Goal: Task Accomplishment & Management: Manage account settings

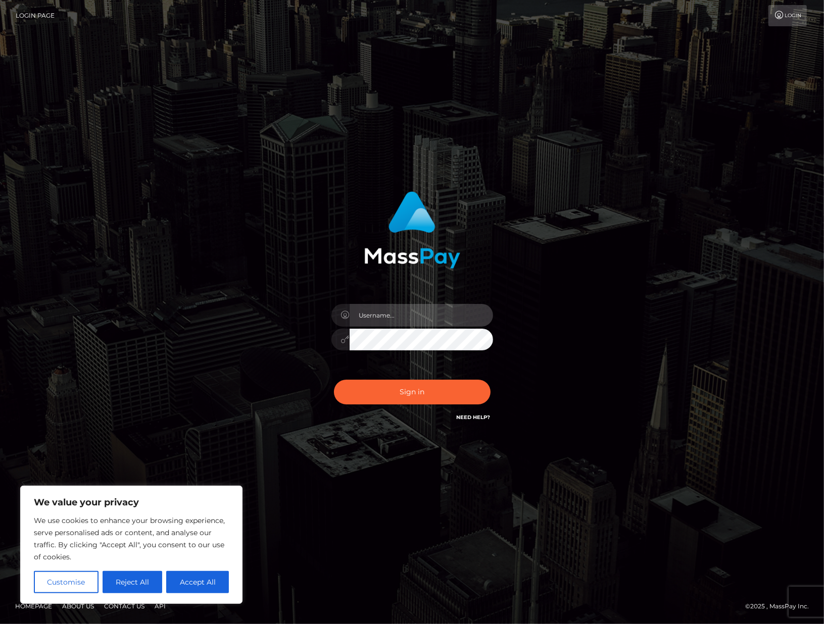
click at [391, 319] on input "text" at bounding box center [420, 315] width 143 height 23
type input "alexism"
click at [334, 380] on button "Sign in" at bounding box center [412, 392] width 157 height 25
click at [389, 310] on input "text" at bounding box center [420, 315] width 143 height 23
type input "alexism"
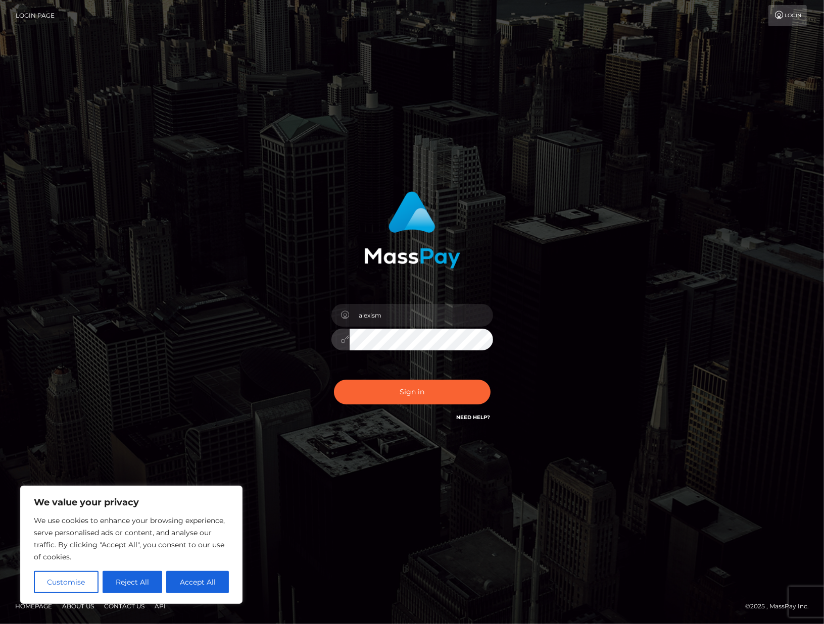
click at [334, 380] on button "Sign in" at bounding box center [412, 392] width 157 height 25
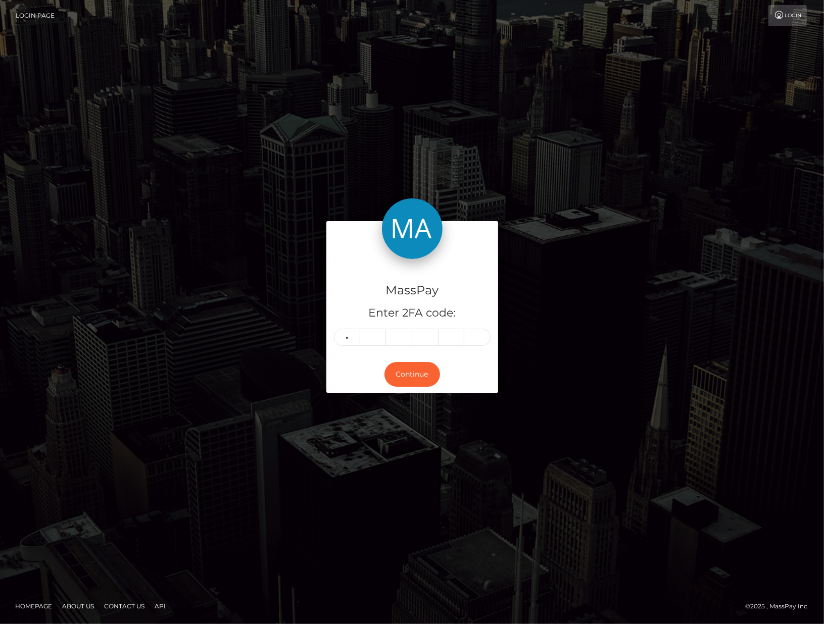
type input "6"
type input "3"
type input "1"
type input "5"
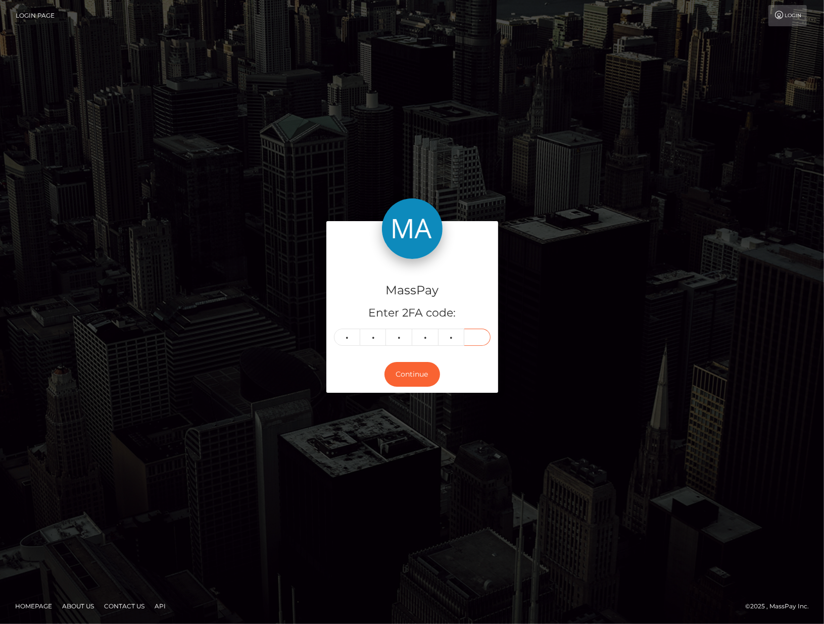
type input "1"
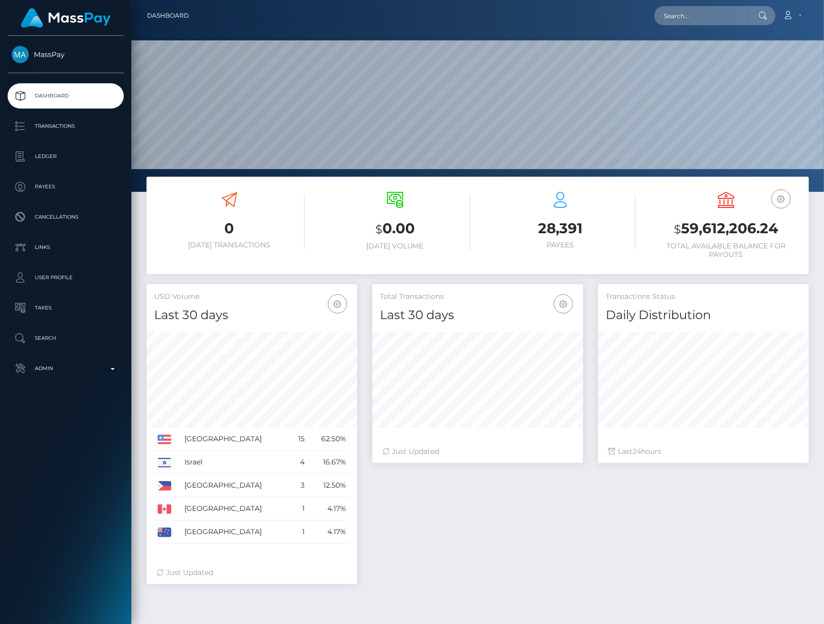
scroll to position [178, 210]
click at [88, 152] on p "Ledger" at bounding box center [66, 156] width 108 height 15
click at [74, 133] on p "Transactions" at bounding box center [66, 126] width 108 height 15
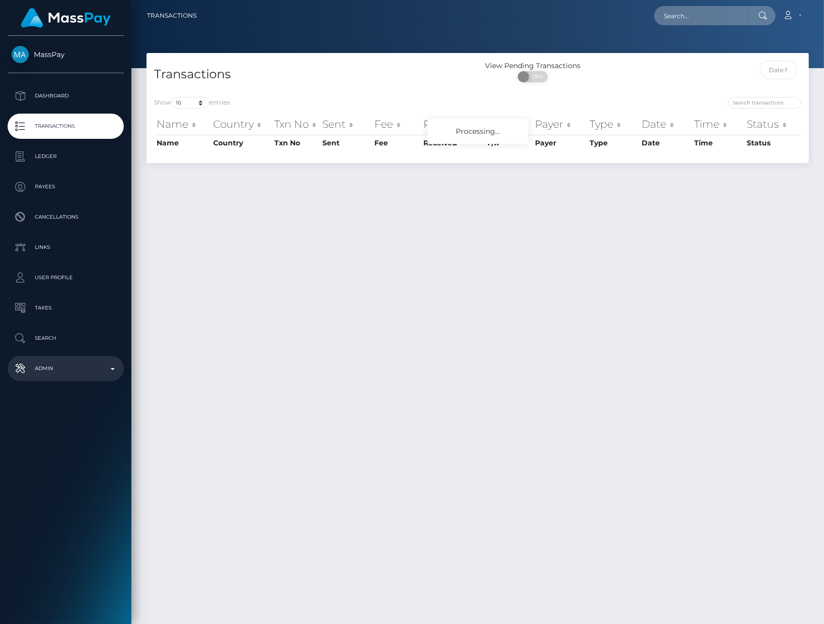
click at [75, 369] on p "Admin" at bounding box center [66, 368] width 108 height 15
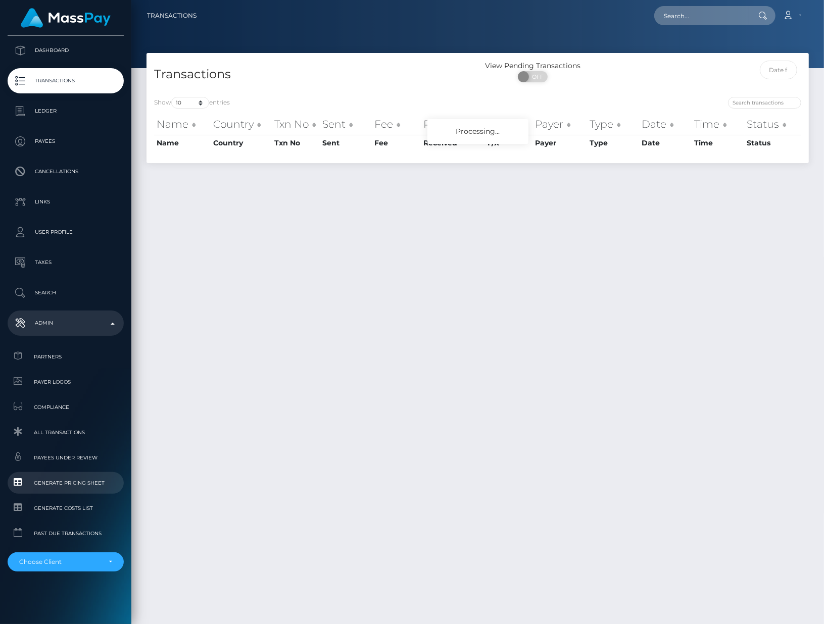
scroll to position [6, 0]
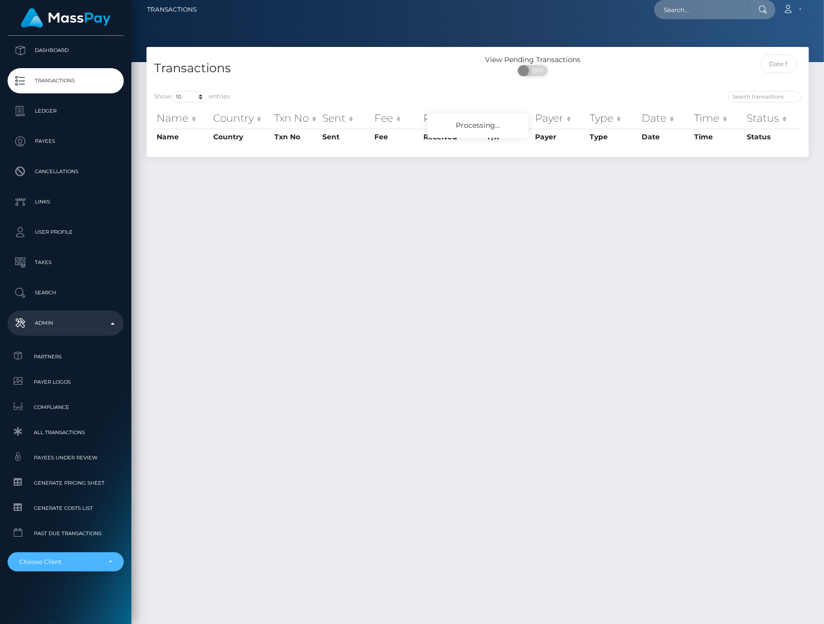
click at [69, 559] on div "Choose Client" at bounding box center [59, 562] width 81 height 8
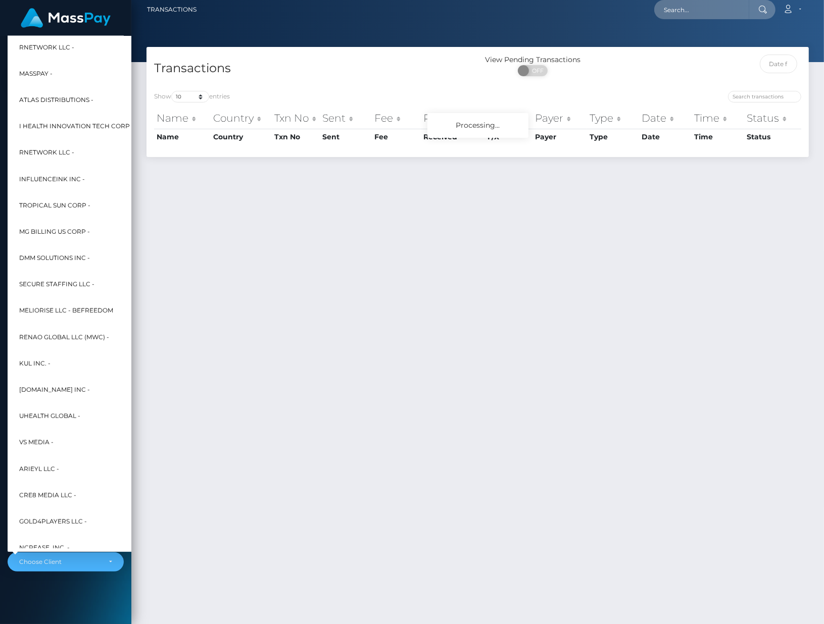
scroll to position [0, 0]
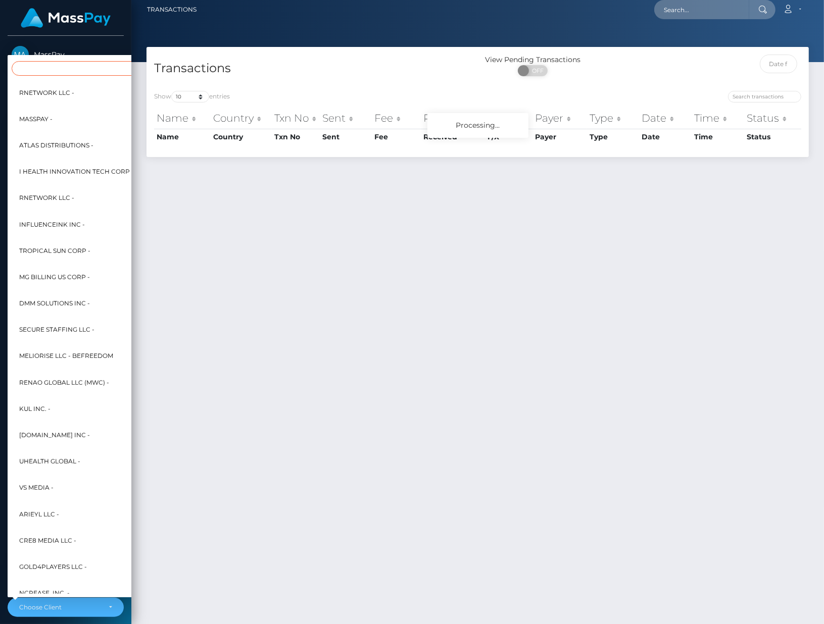
click at [66, 67] on input "Search" at bounding box center [123, 68] width 222 height 15
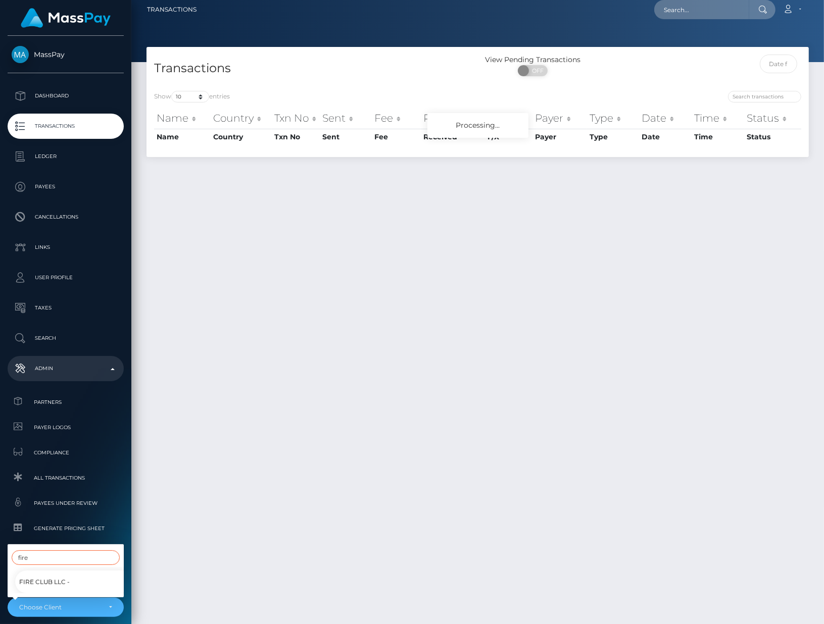
type input "fire"
click at [44, 586] on span "Fire Club LLC -" at bounding box center [44, 582] width 50 height 13
select select "244"
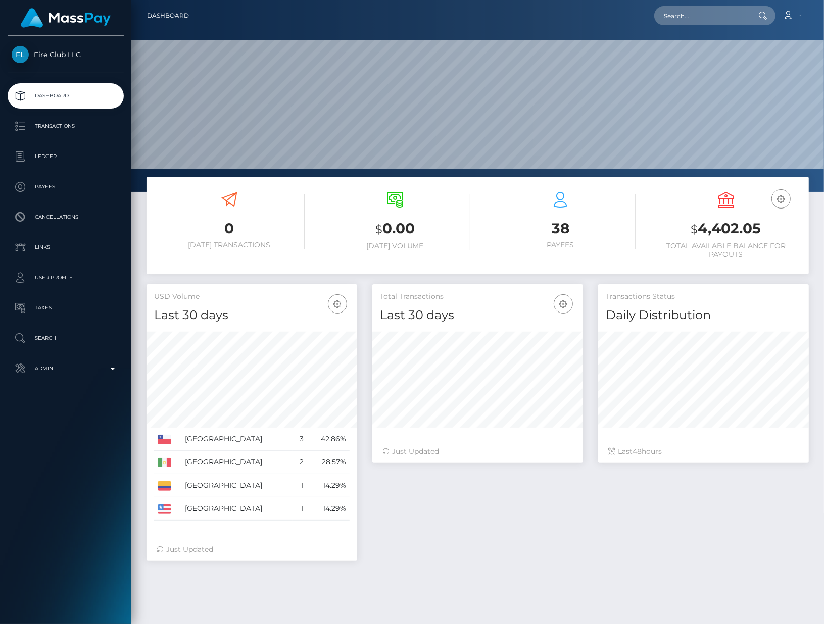
scroll to position [178, 210]
click at [62, 121] on p "Transactions" at bounding box center [66, 126] width 108 height 15
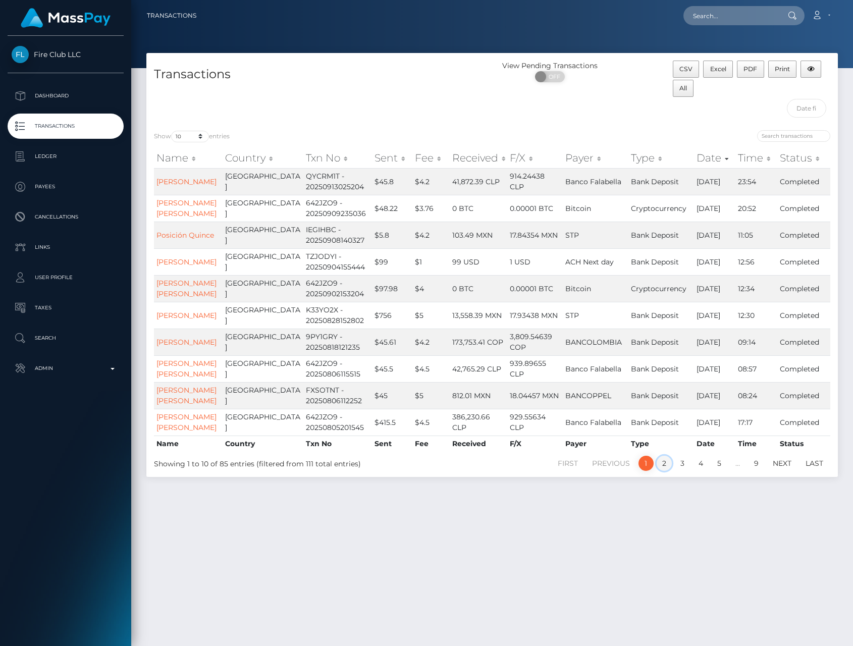
click at [665, 471] on link "2" at bounding box center [664, 463] width 15 height 15
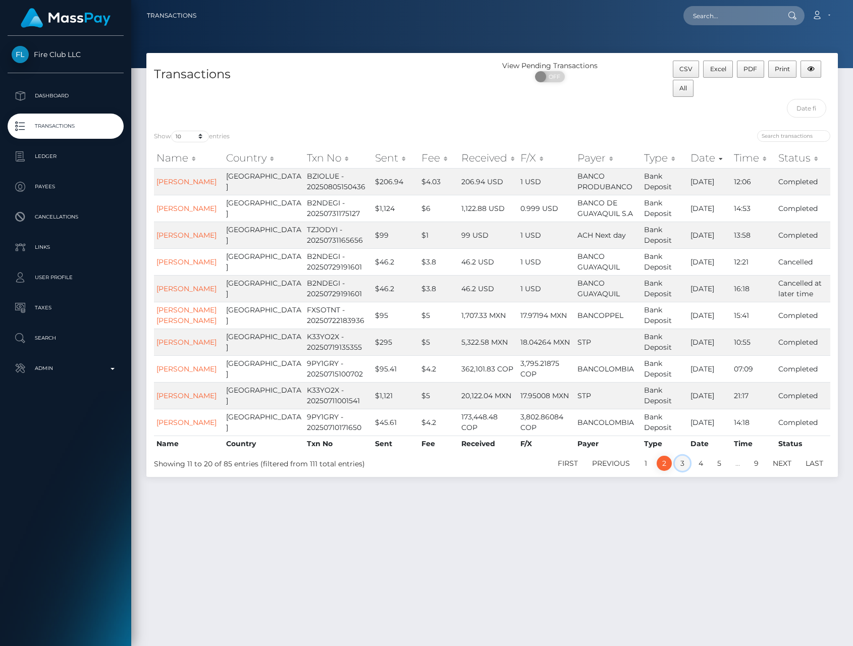
click at [682, 471] on link "3" at bounding box center [682, 463] width 15 height 15
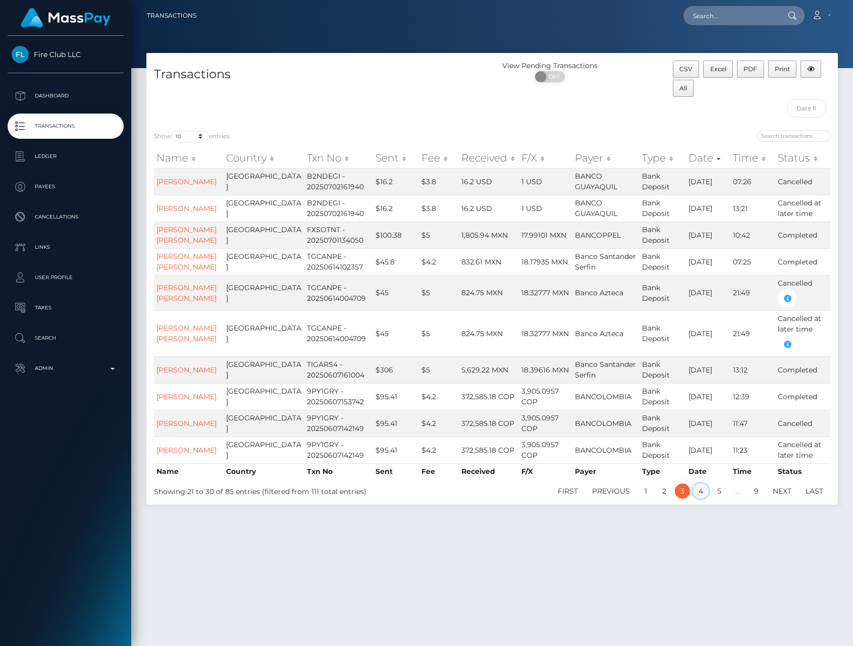
click at [705, 499] on link "4" at bounding box center [701, 491] width 16 height 15
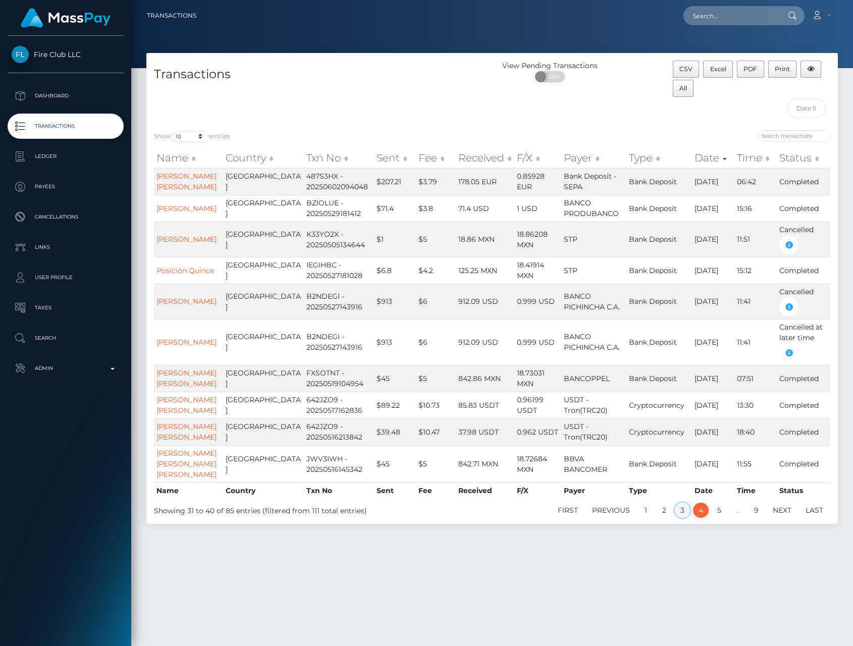
click at [682, 518] on link "3" at bounding box center [682, 510] width 15 height 15
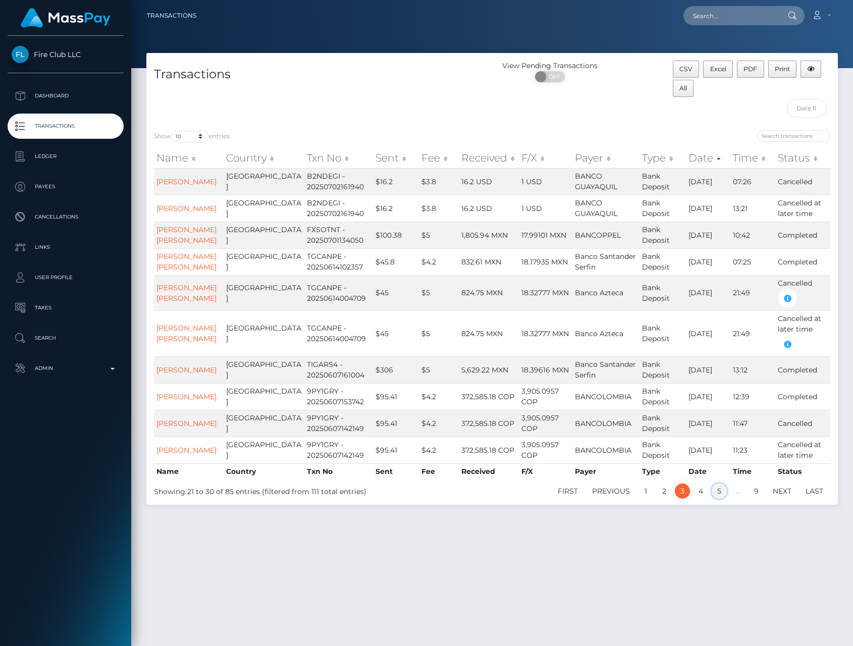
click at [723, 499] on link "5" at bounding box center [719, 491] width 15 height 15
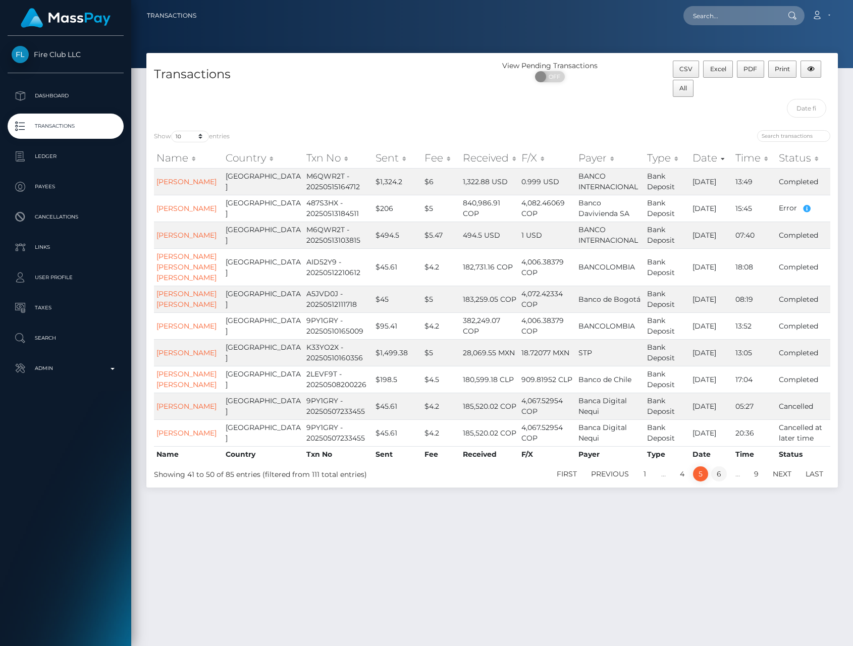
click at [724, 482] on link "6" at bounding box center [719, 474] width 16 height 15
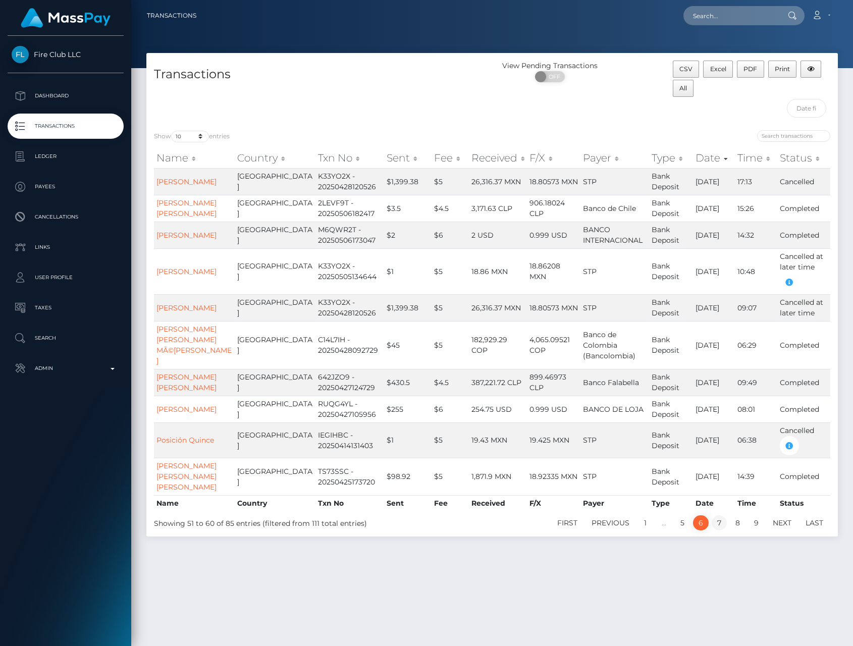
click at [722, 531] on link "7" at bounding box center [719, 523] width 15 height 15
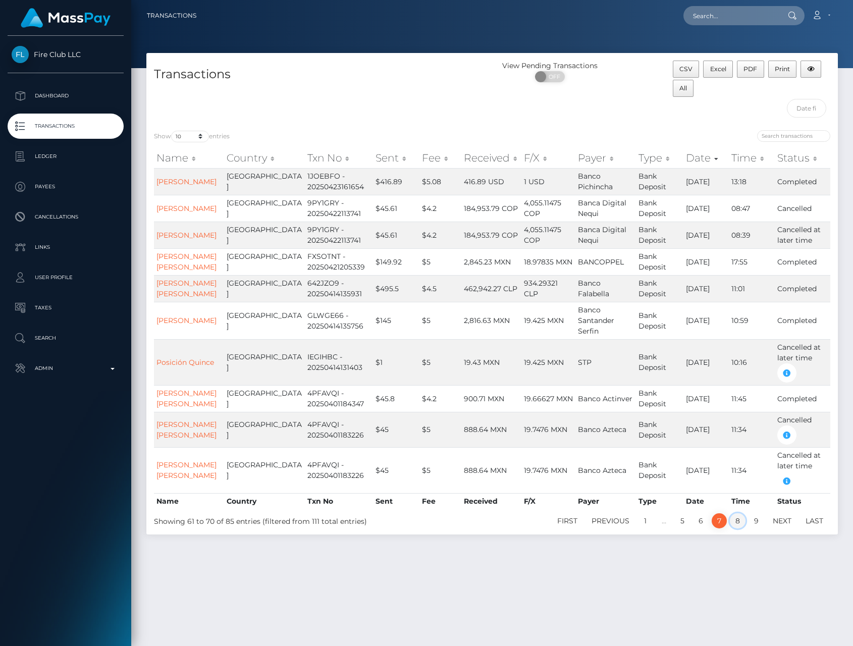
click at [739, 529] on link "8" at bounding box center [738, 520] width 16 height 15
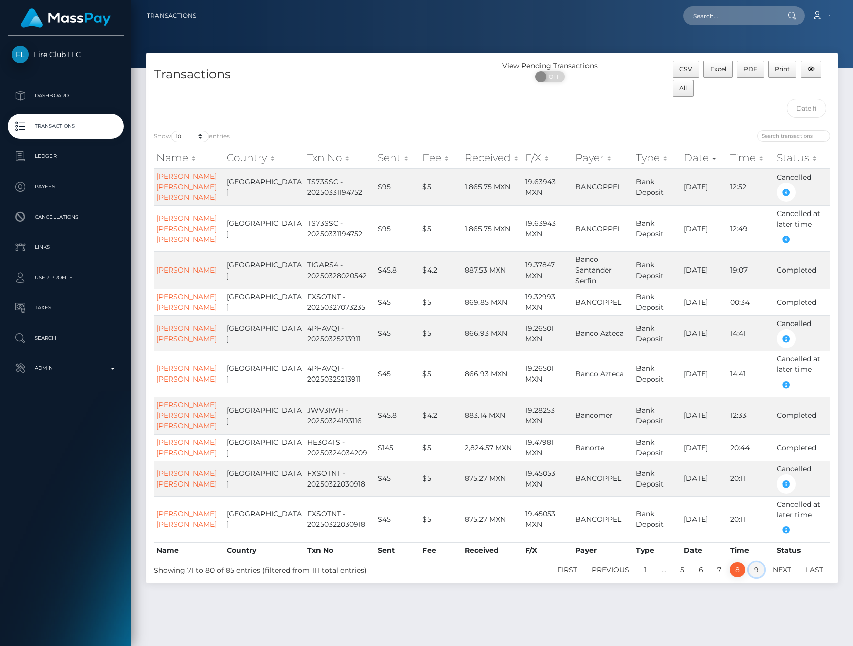
click at [758, 562] on link "9" at bounding box center [757, 569] width 16 height 15
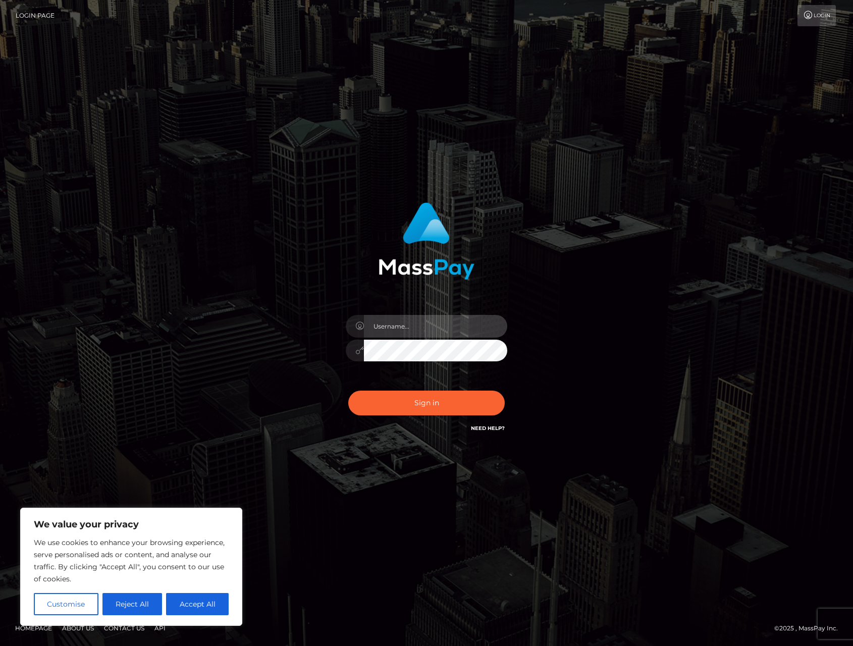
click at [447, 328] on input "text" at bounding box center [435, 326] width 143 height 23
type input "alexism"
click at [348, 391] on button "Sign in" at bounding box center [426, 403] width 157 height 25
click at [428, 323] on input "text" at bounding box center [435, 326] width 143 height 23
type input "alexism"
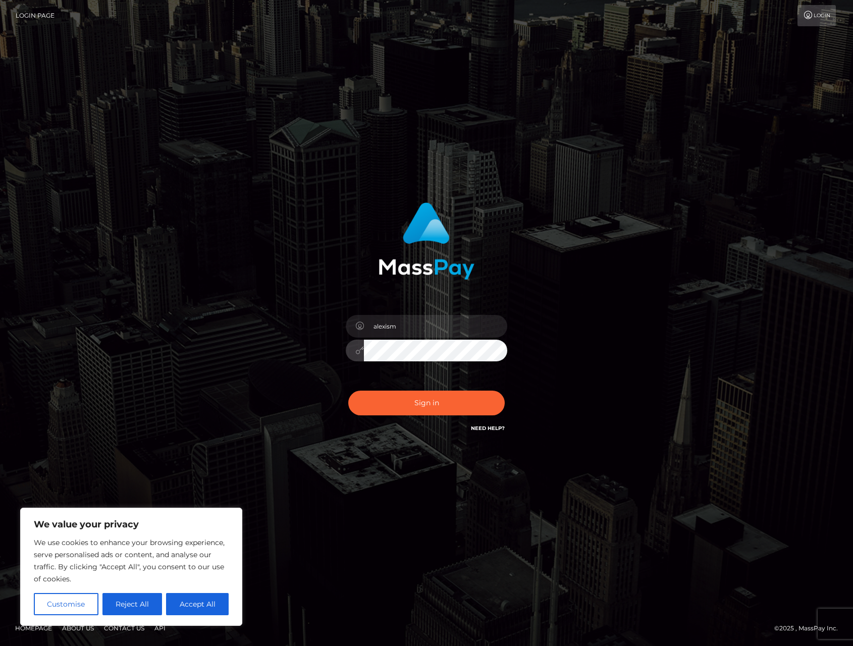
click at [348, 391] on button "Sign in" at bounding box center [426, 403] width 157 height 25
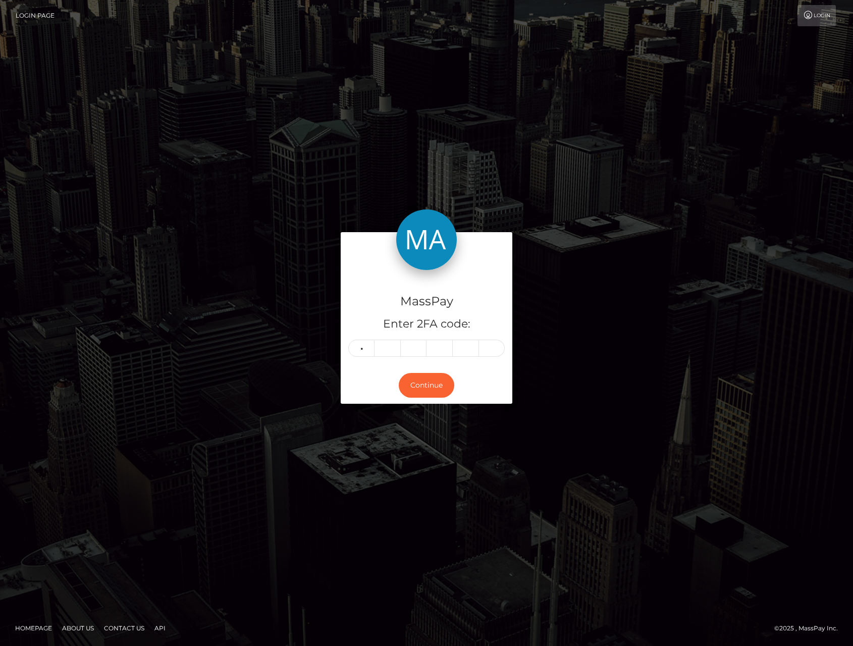
type input "5"
type input "6"
type input "9"
type input "2"
type input "9"
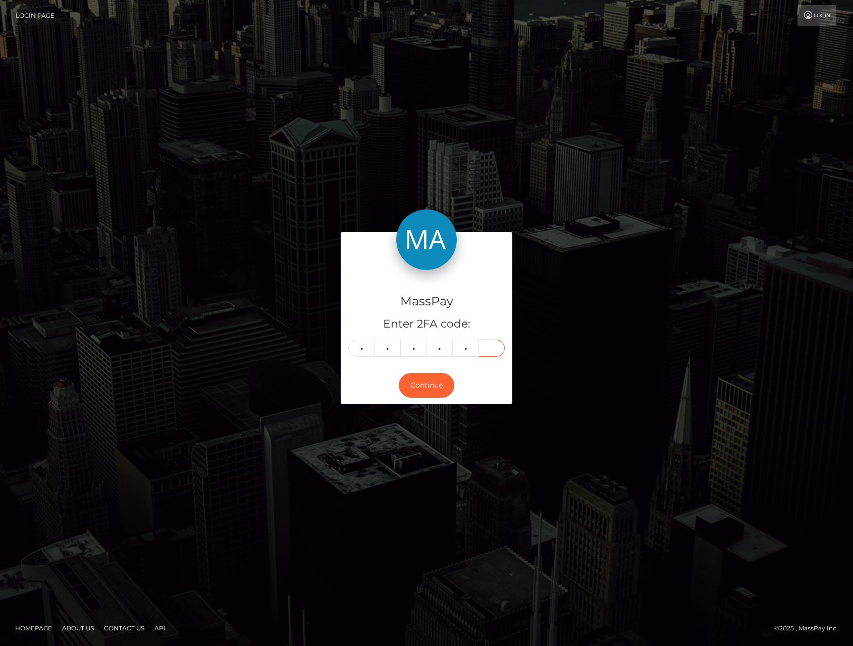
type input "9"
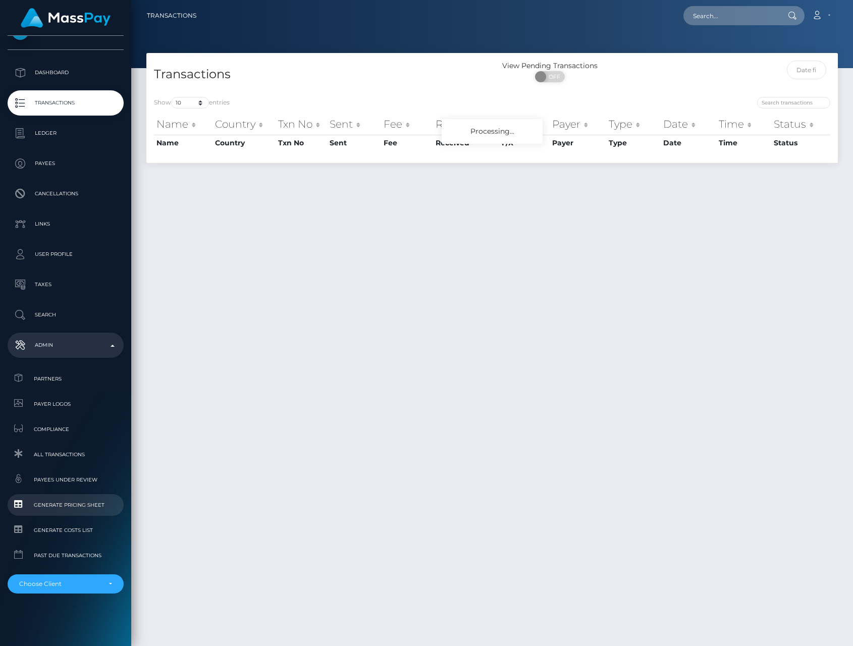
scroll to position [7, 0]
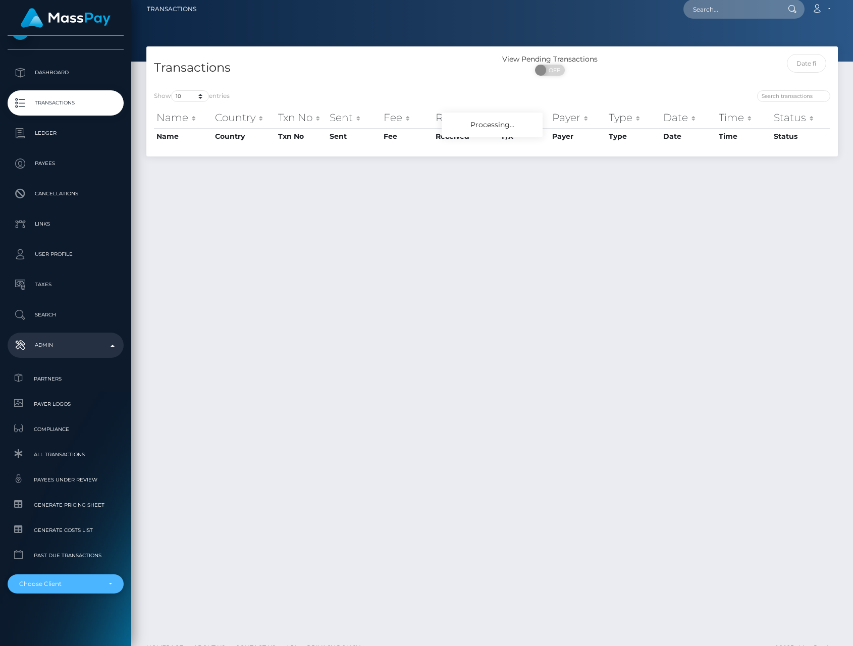
click at [36, 589] on div "Choose Client" at bounding box center [66, 584] width 116 height 19
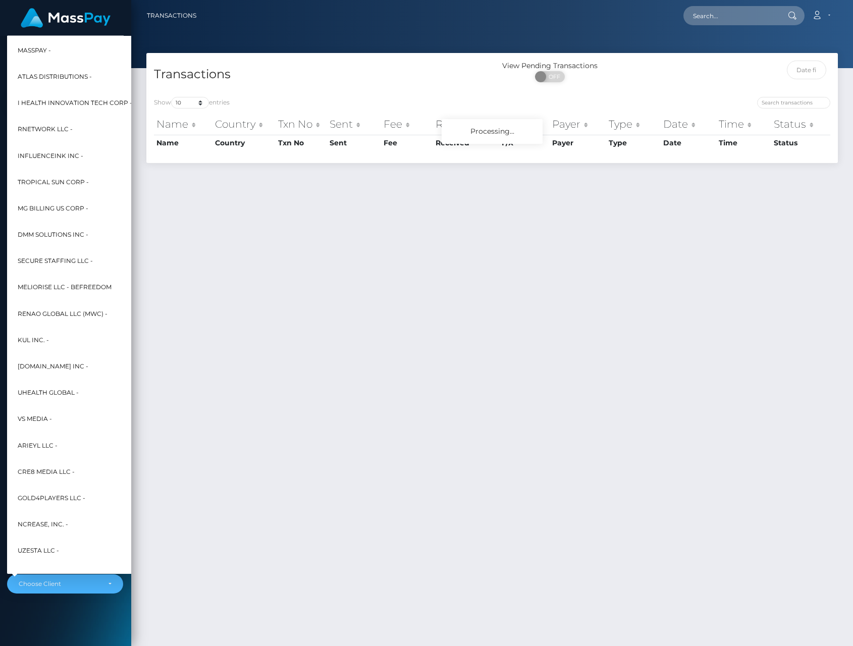
scroll to position [0, 1]
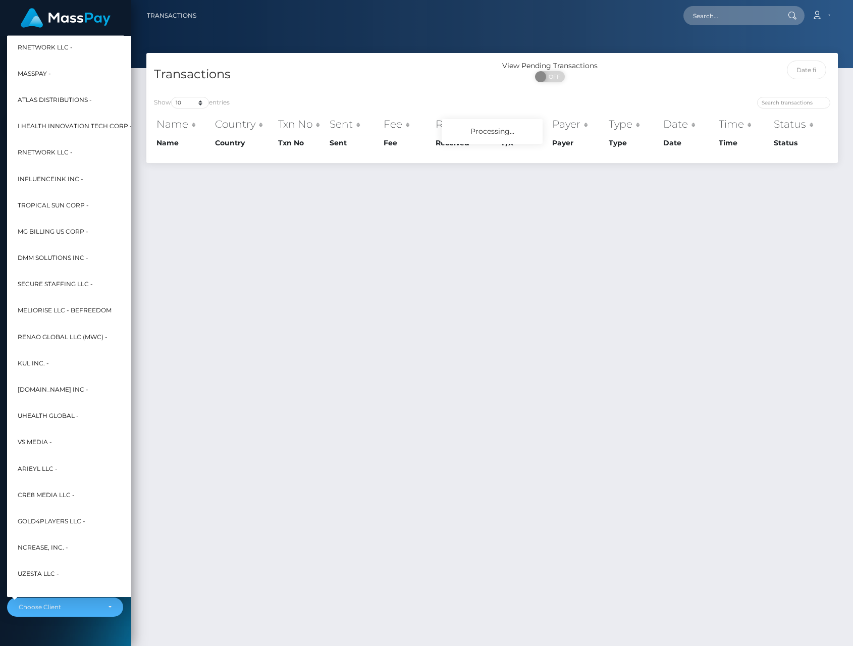
click at [225, 284] on div "Transactions View Pending Transactions ON OFF Show 10 25 50 100 250 500 1,000 3…" at bounding box center [492, 345] width 722 height 584
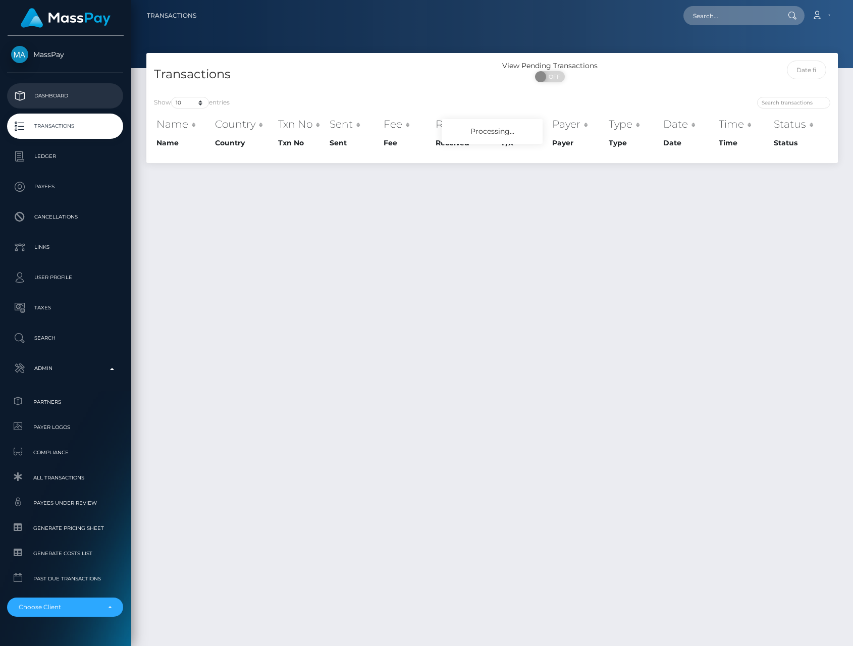
click at [45, 91] on p "Dashboard" at bounding box center [65, 95] width 108 height 15
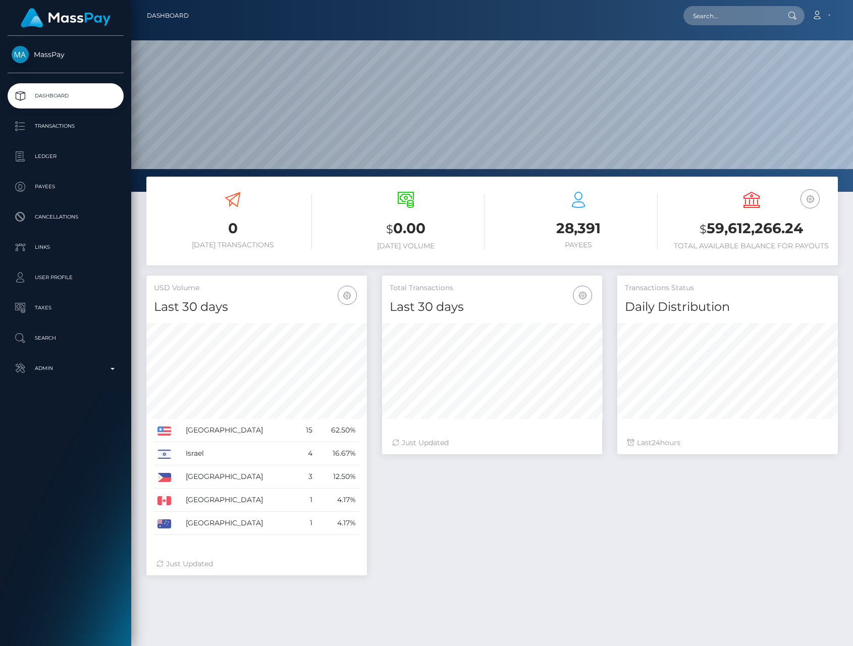
scroll to position [178, 221]
click at [56, 125] on p "Transactions" at bounding box center [66, 126] width 108 height 15
click at [52, 367] on p "Admin" at bounding box center [66, 368] width 108 height 15
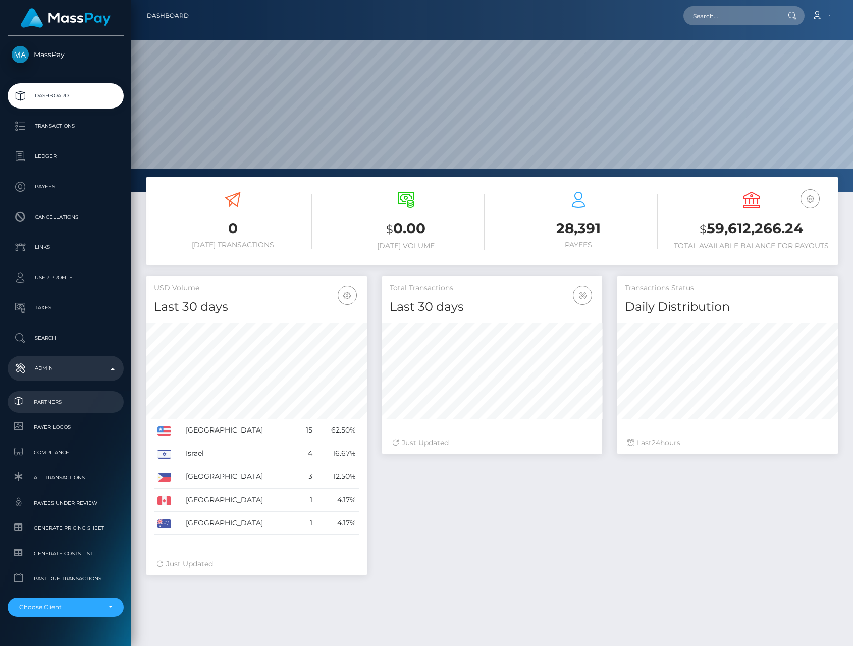
scroll to position [23, 0]
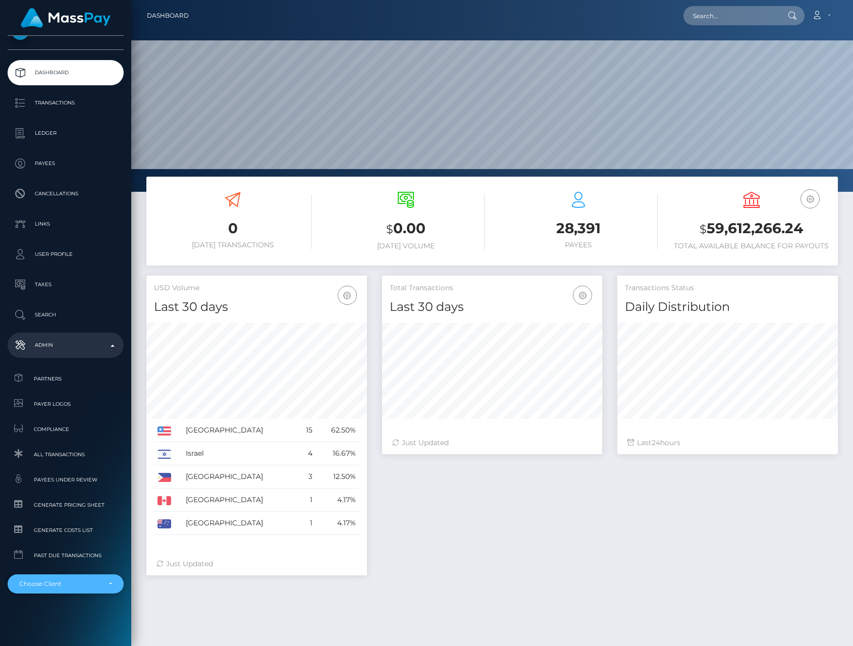
click at [70, 583] on div "Choose Client" at bounding box center [59, 584] width 81 height 8
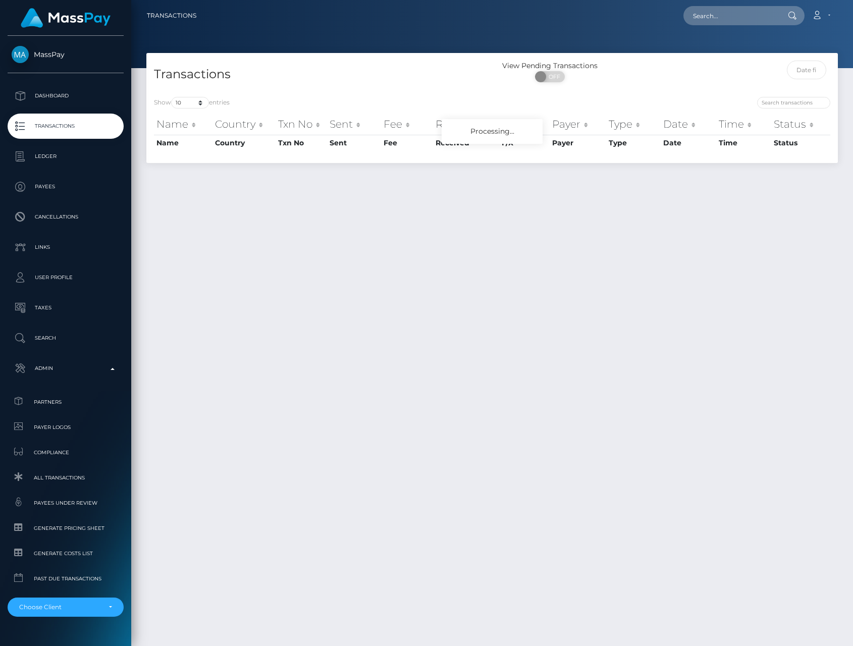
scroll to position [26, 0]
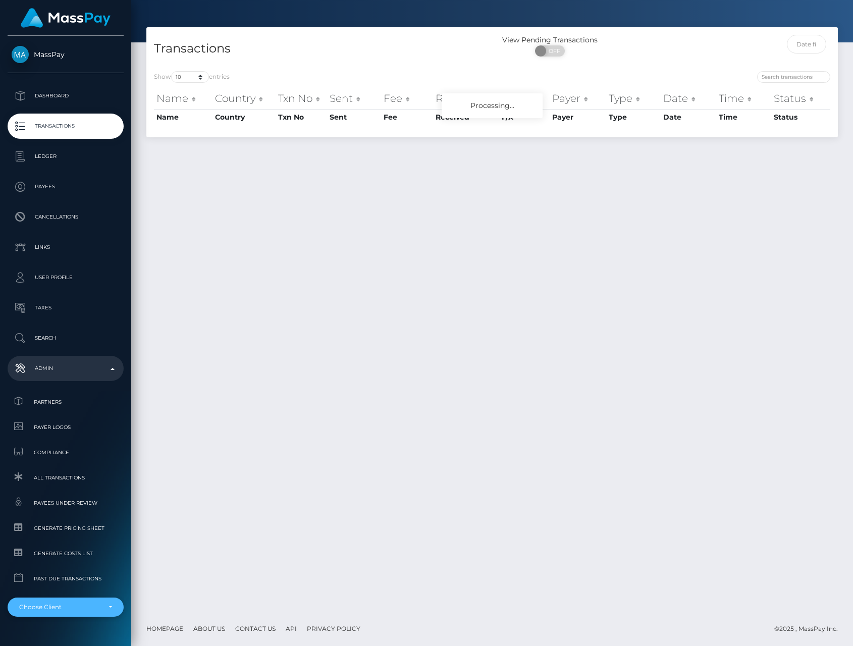
click at [80, 603] on div "Choose Client" at bounding box center [59, 607] width 81 height 8
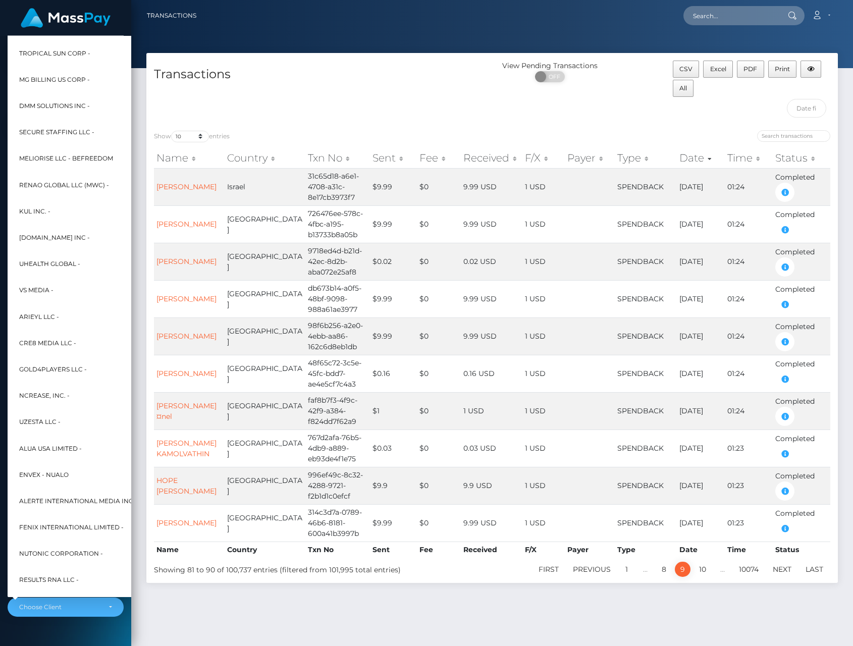
scroll to position [0, 0]
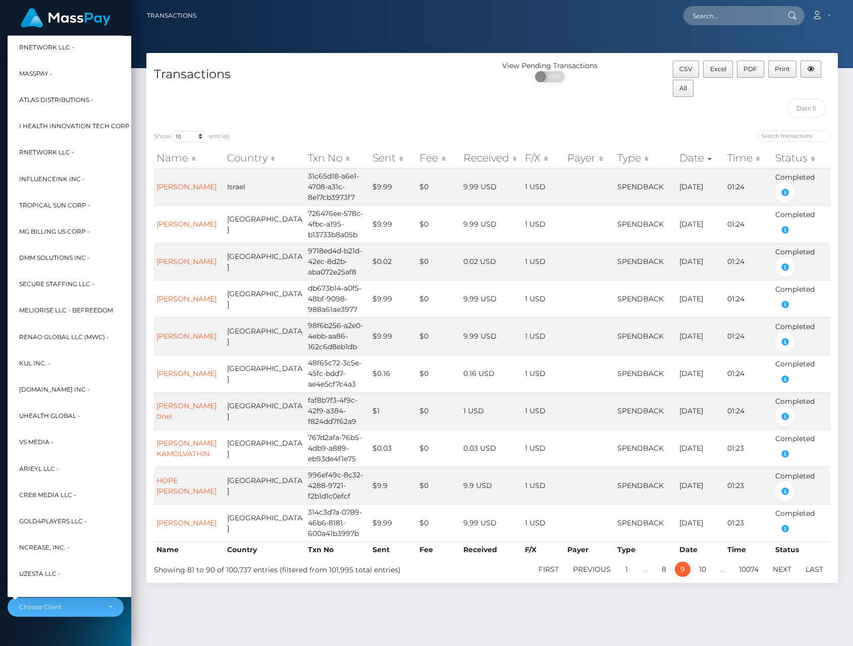
click at [32, 47] on span "RNetwork LLC -" at bounding box center [46, 47] width 55 height 13
select select "1"
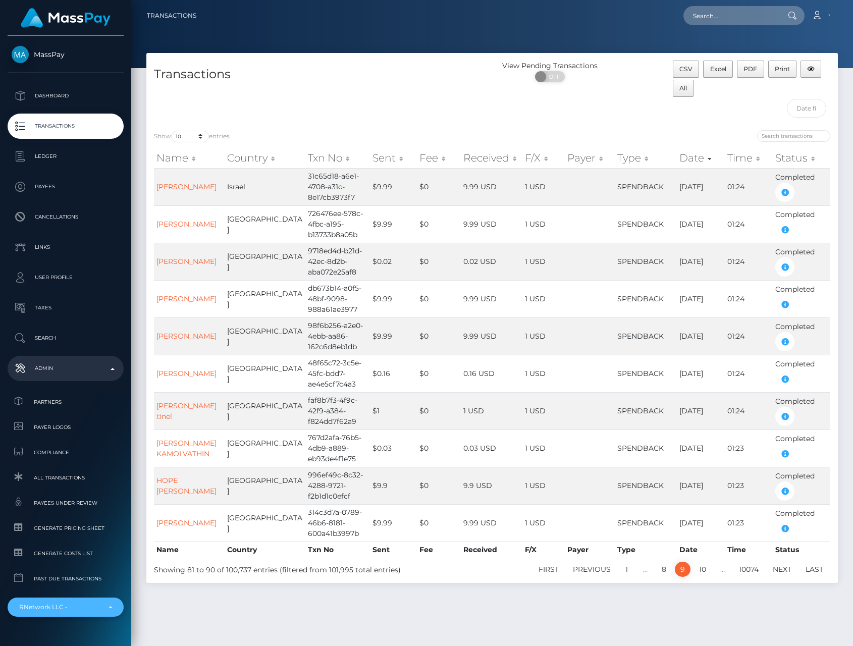
click at [72, 611] on div "RNetwork LLC -" at bounding box center [59, 607] width 81 height 8
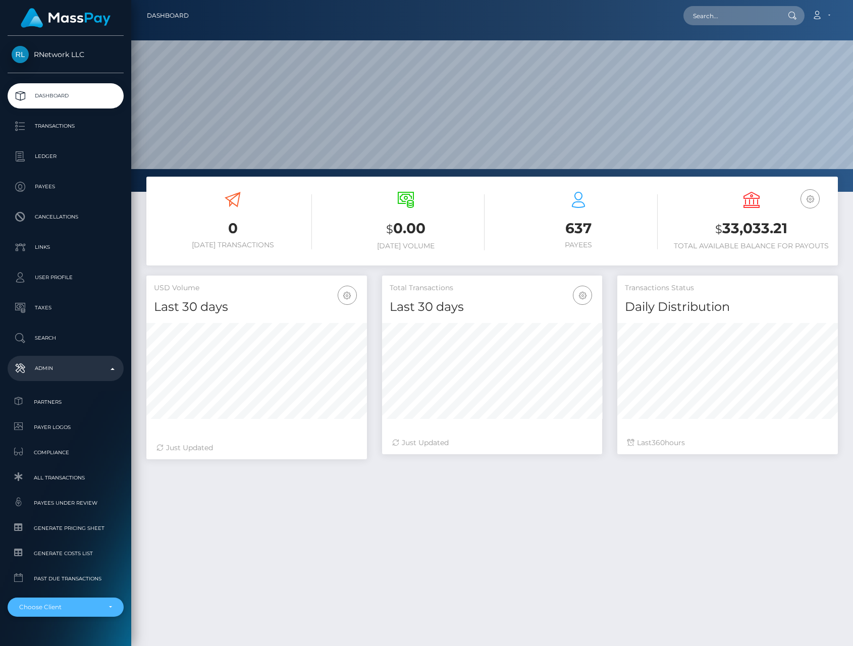
scroll to position [178, 221]
click at [68, 611] on div "Choose Client" at bounding box center [59, 607] width 81 height 8
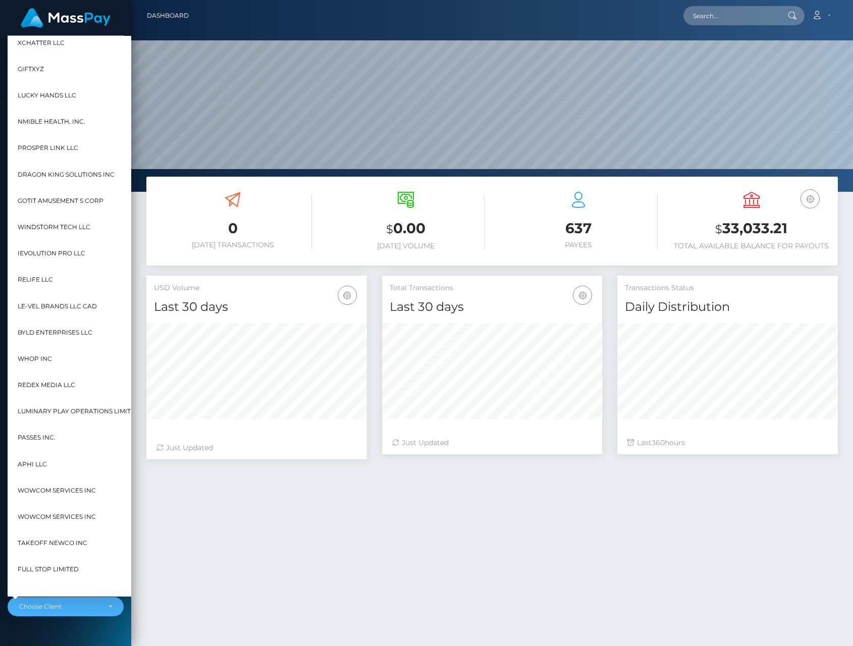
scroll to position [7440, 2]
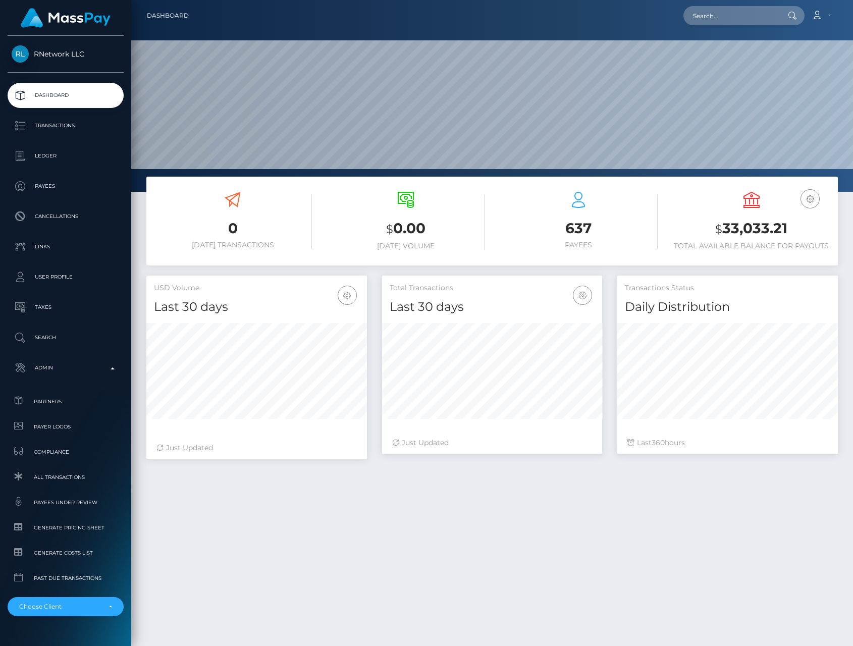
click at [49, 62] on link "RNetwork LLC" at bounding box center [65, 53] width 131 height 17
drag, startPoint x: 717, startPoint y: 14, endPoint x: 715, endPoint y: 25, distance: 11.4
click at [715, 24] on input "text" at bounding box center [731, 15] width 95 height 19
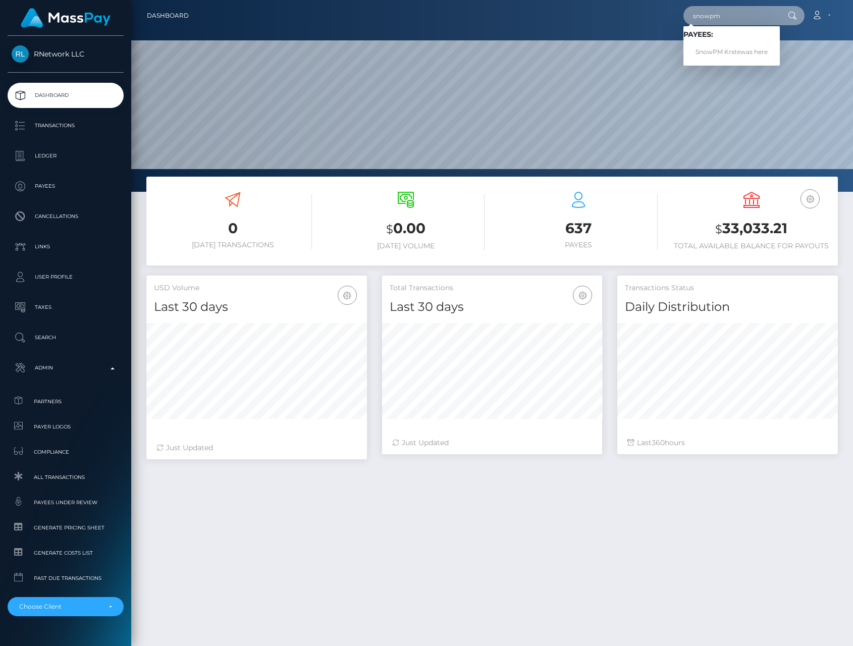
type input "snowpm"
click at [731, 54] on link "SnowPM Krstewas here" at bounding box center [732, 52] width 96 height 19
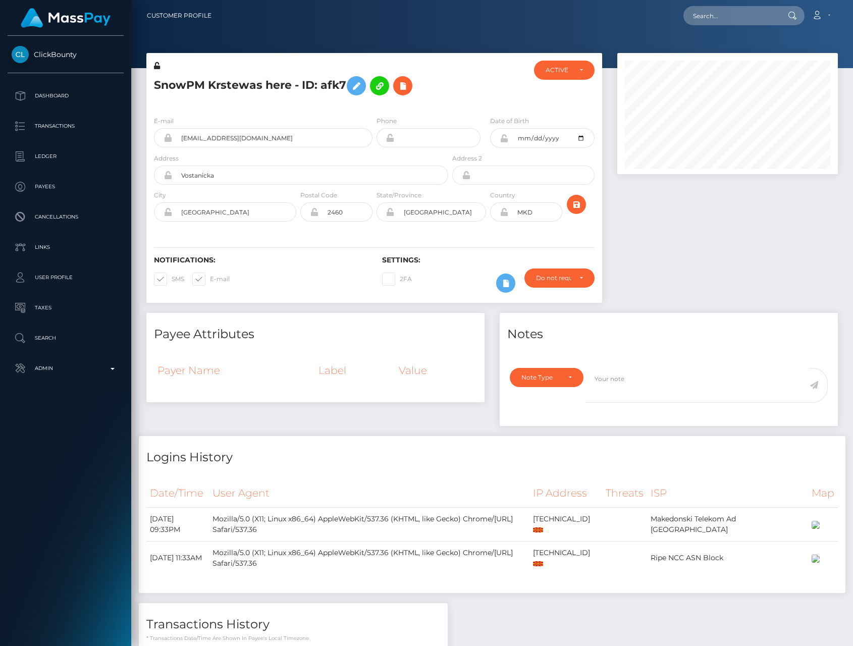
click at [56, 56] on span "ClickBounty" at bounding box center [66, 54] width 116 height 9
click at [58, 130] on p "Transactions" at bounding box center [66, 126] width 108 height 15
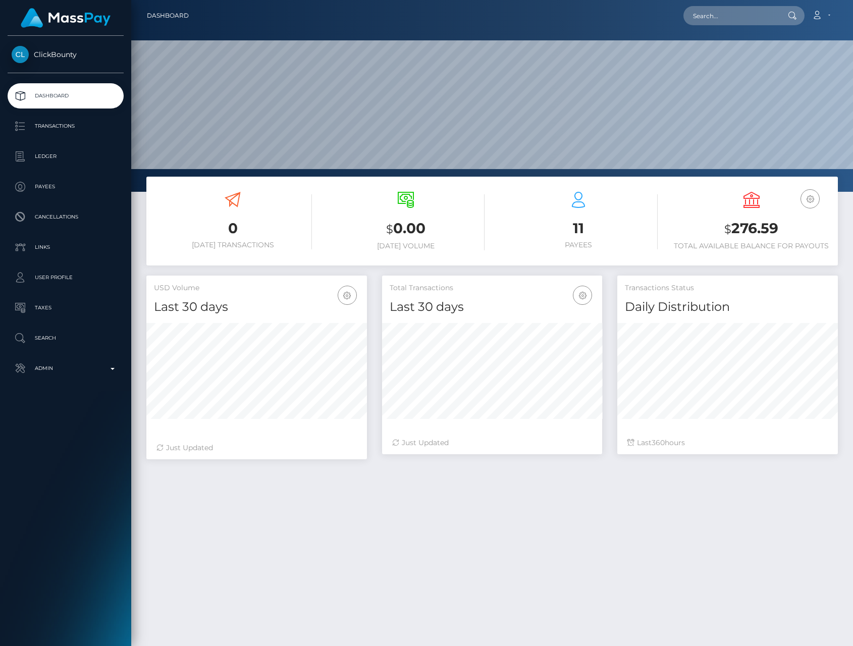
scroll to position [178, 221]
click at [68, 130] on p "Transactions" at bounding box center [66, 126] width 108 height 15
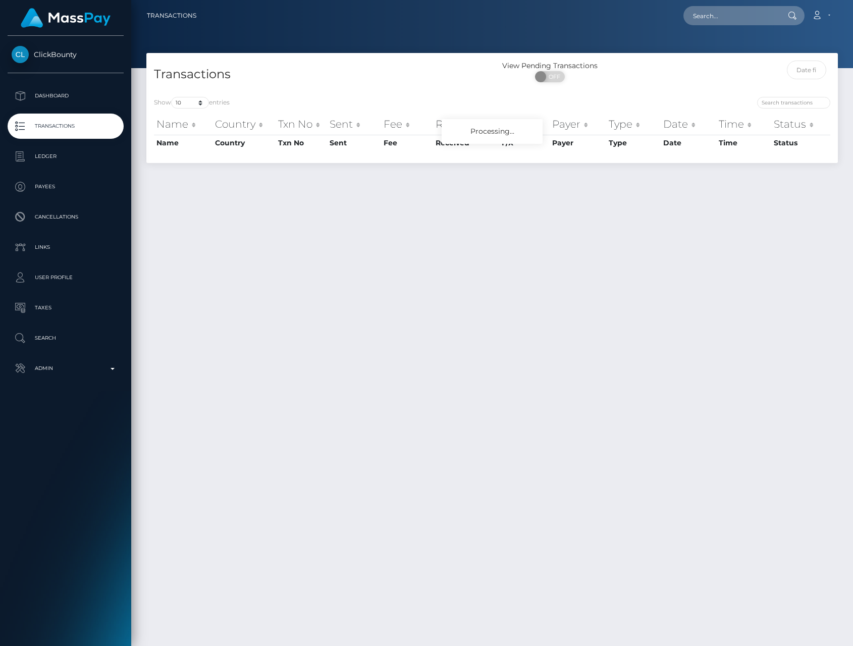
scroll to position [6, 0]
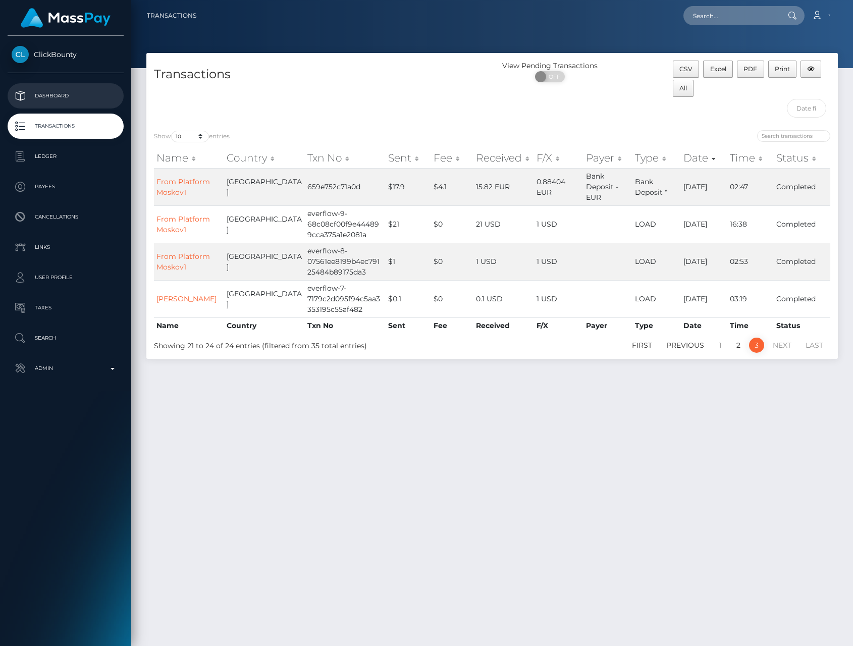
click at [76, 94] on p "Dashboard" at bounding box center [66, 95] width 108 height 15
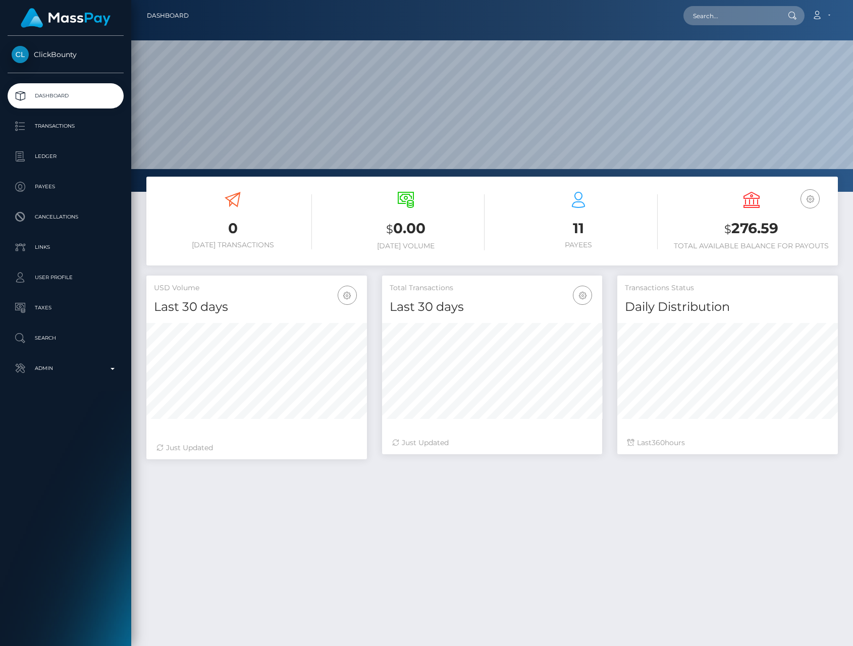
scroll to position [178, 221]
click at [74, 128] on p "Transactions" at bounding box center [66, 126] width 108 height 15
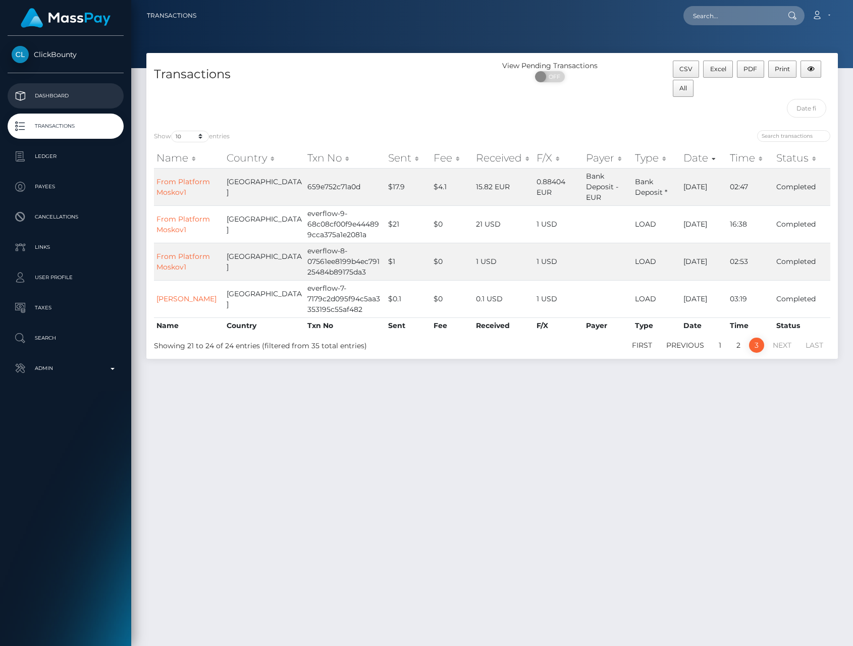
click at [68, 92] on p "Dashboard" at bounding box center [66, 95] width 108 height 15
click at [64, 373] on p "Admin" at bounding box center [66, 368] width 108 height 15
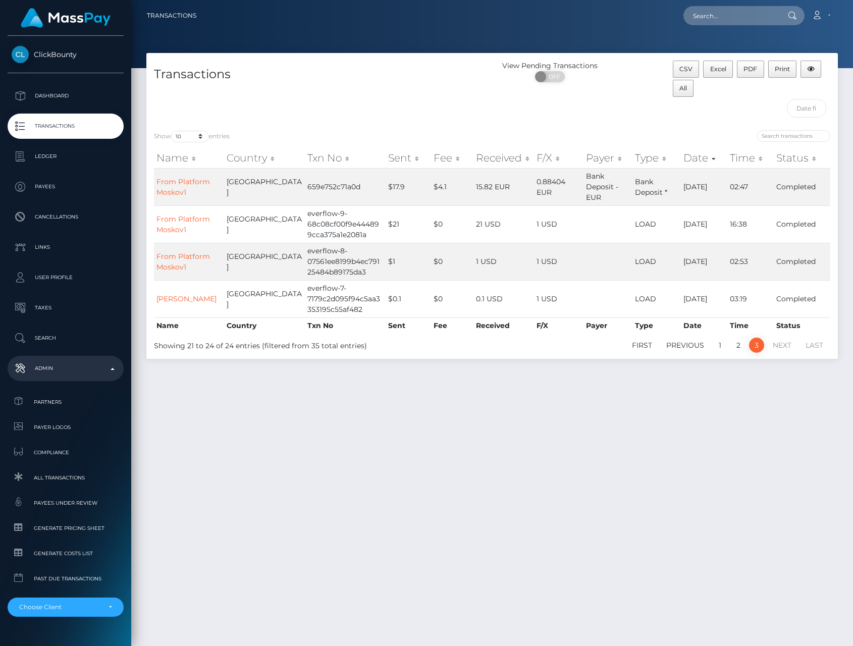
scroll to position [23, 0]
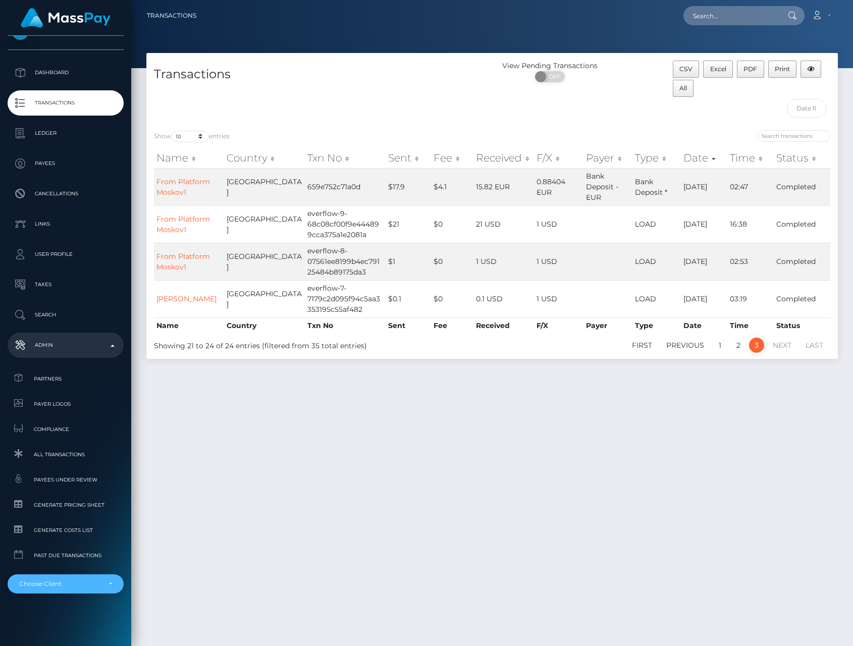
click at [74, 585] on div "Choose Client" at bounding box center [59, 584] width 81 height 8
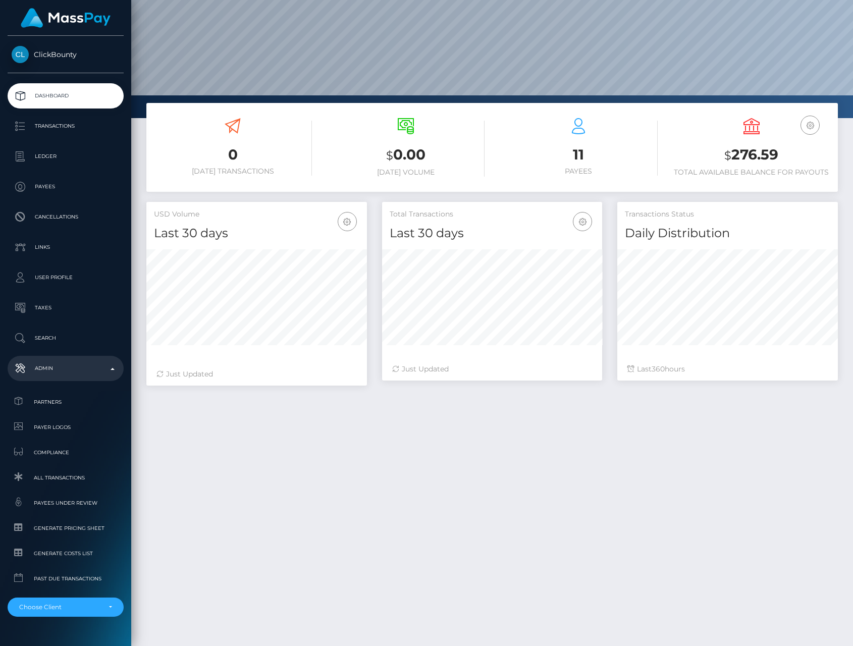
scroll to position [178, 221]
click at [71, 603] on div "Choose Client" at bounding box center [59, 607] width 81 height 8
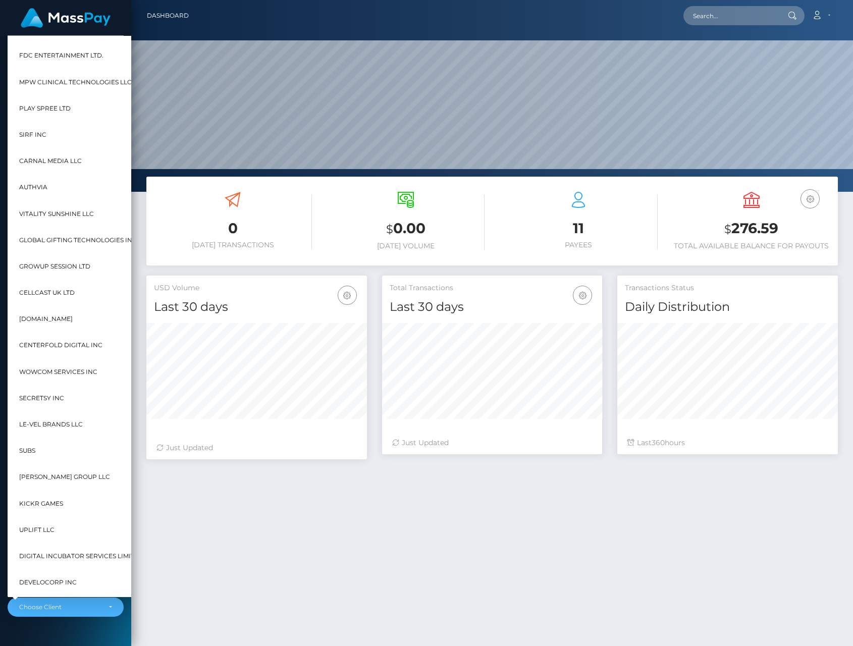
scroll to position [6290, 0]
click at [42, 266] on span "GrowUp Session Ltd" at bounding box center [54, 266] width 71 height 13
select select "271"
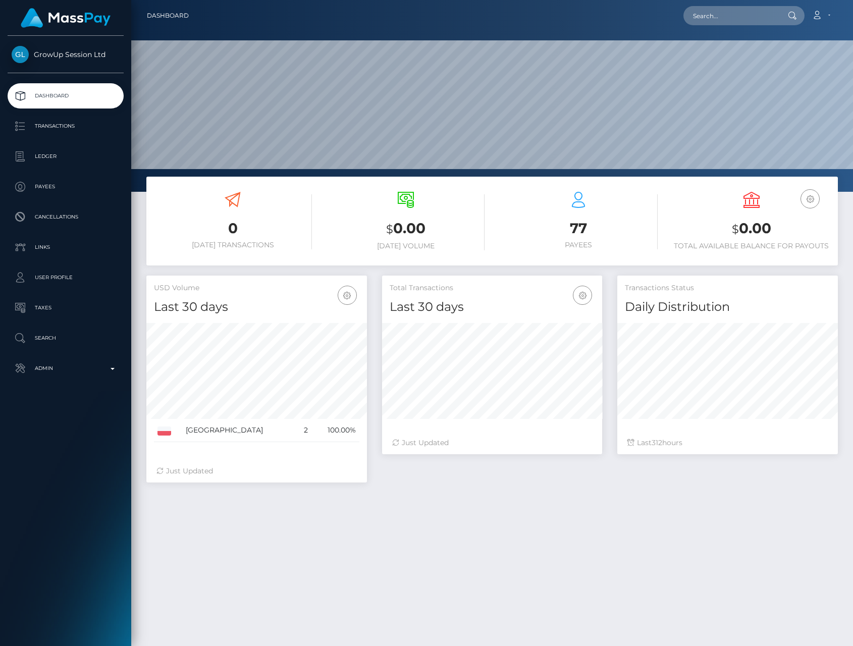
scroll to position [178, 221]
click at [55, 124] on p "Transactions" at bounding box center [66, 126] width 108 height 15
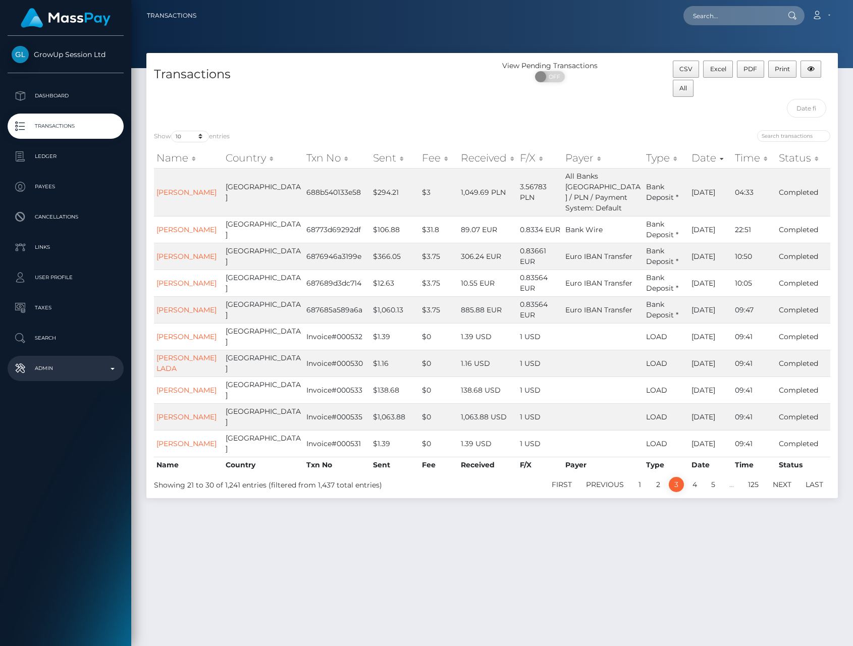
click at [58, 370] on p "Admin" at bounding box center [66, 368] width 108 height 15
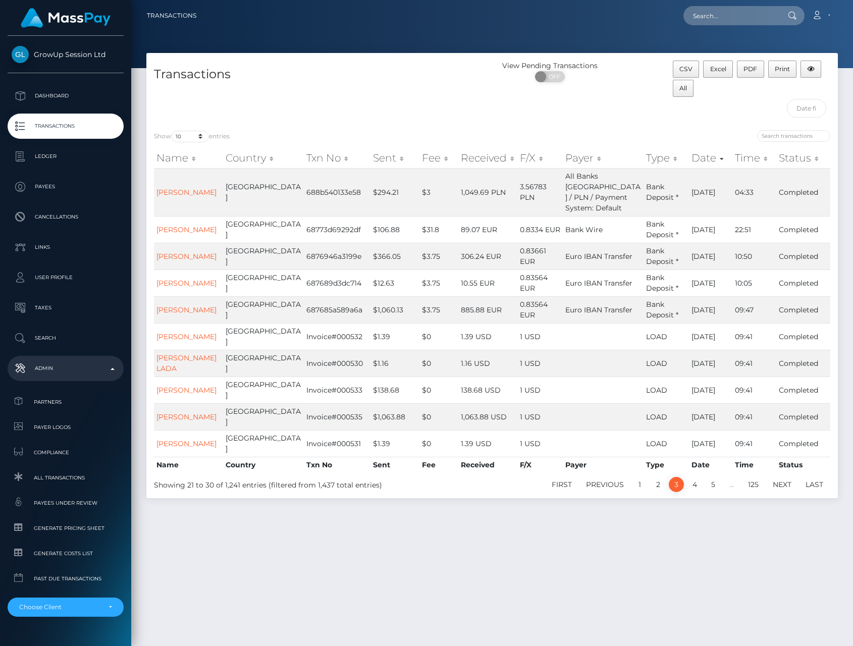
scroll to position [23, 0]
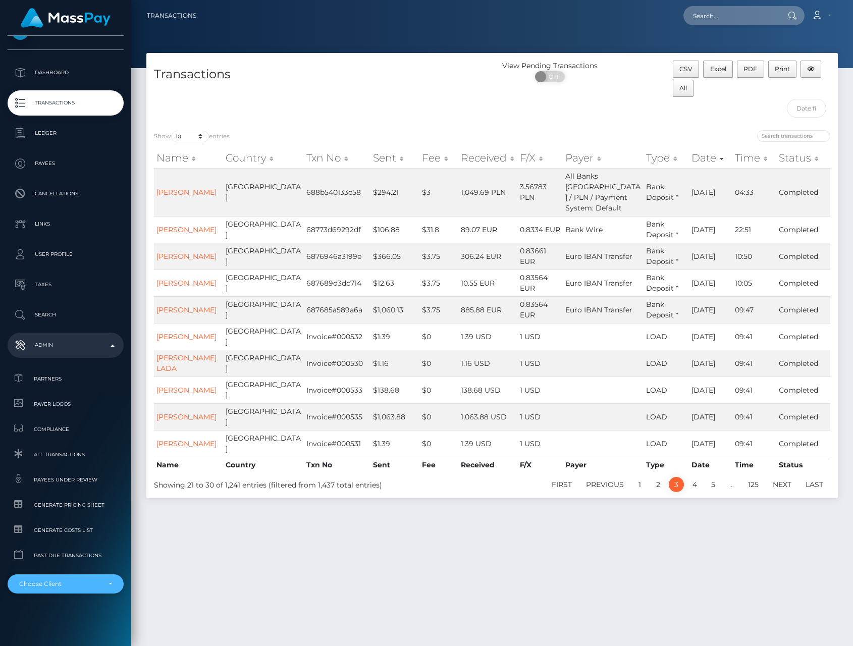
click at [84, 588] on div "Choose Client" at bounding box center [66, 584] width 116 height 19
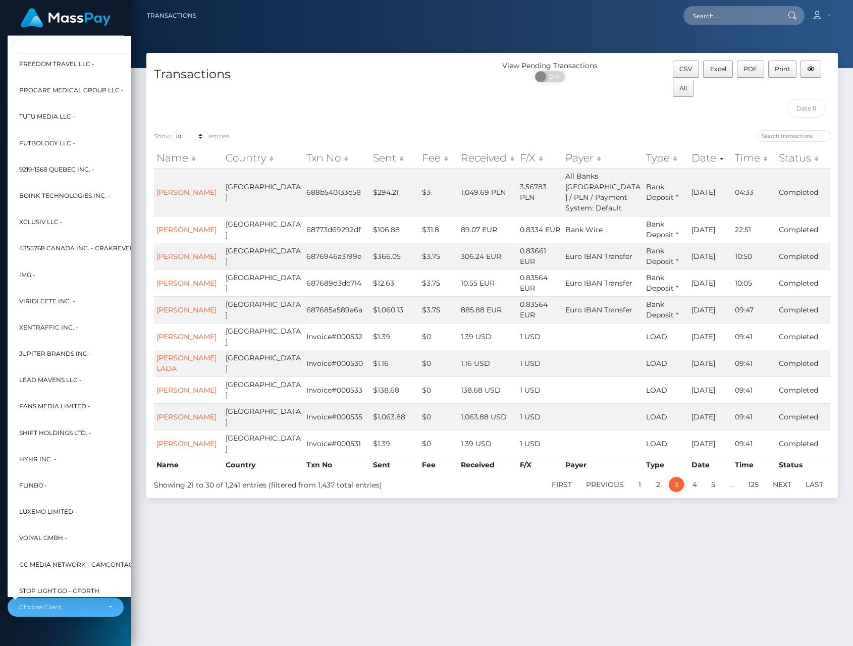
scroll to position [1614, 0]
click at [65, 243] on span "4355768 Canada Inc. - CrakRevenue" at bounding box center [81, 248] width 124 height 13
select select "73"
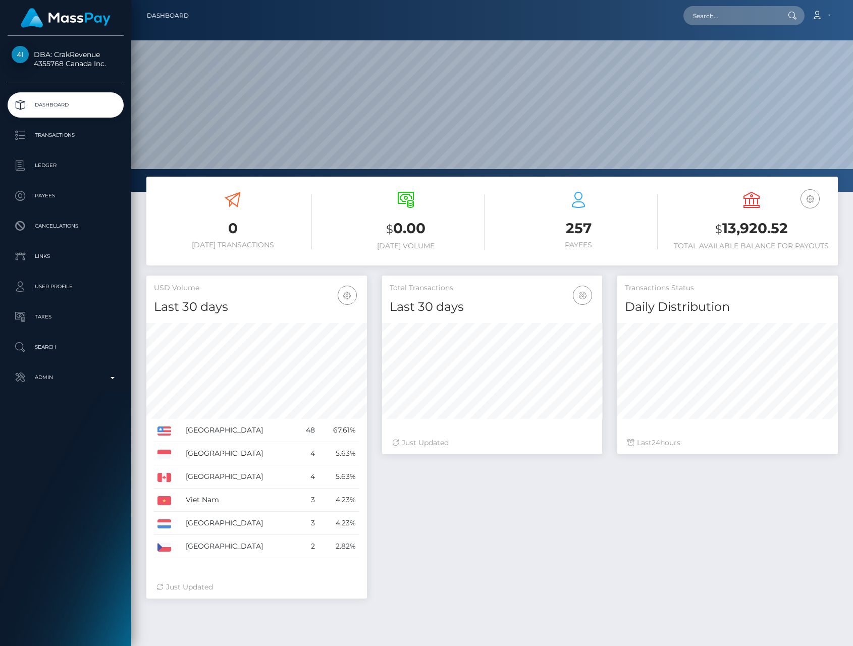
scroll to position [178, 221]
click at [48, 137] on p "Transactions" at bounding box center [66, 135] width 108 height 15
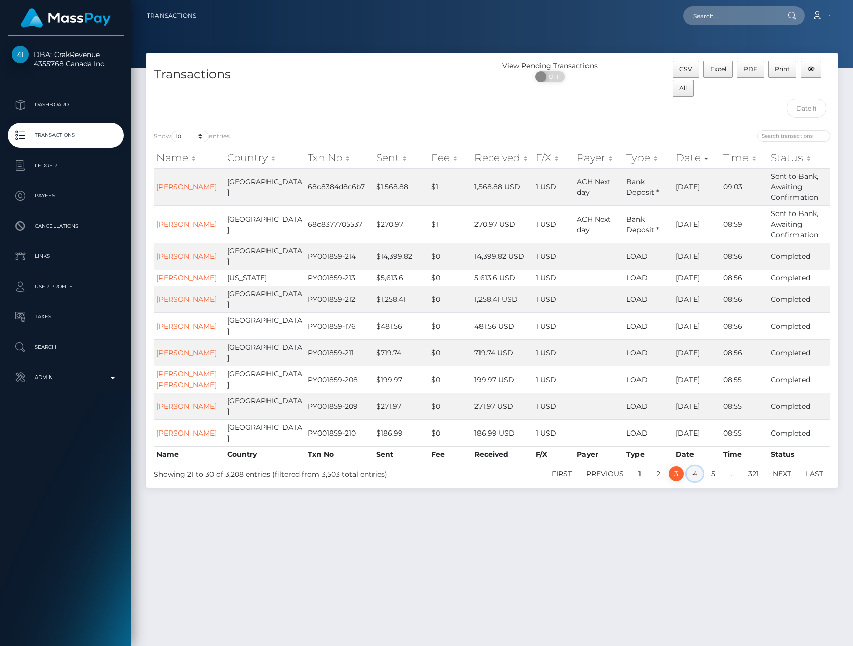
click at [691, 467] on link "4" at bounding box center [695, 474] width 16 height 15
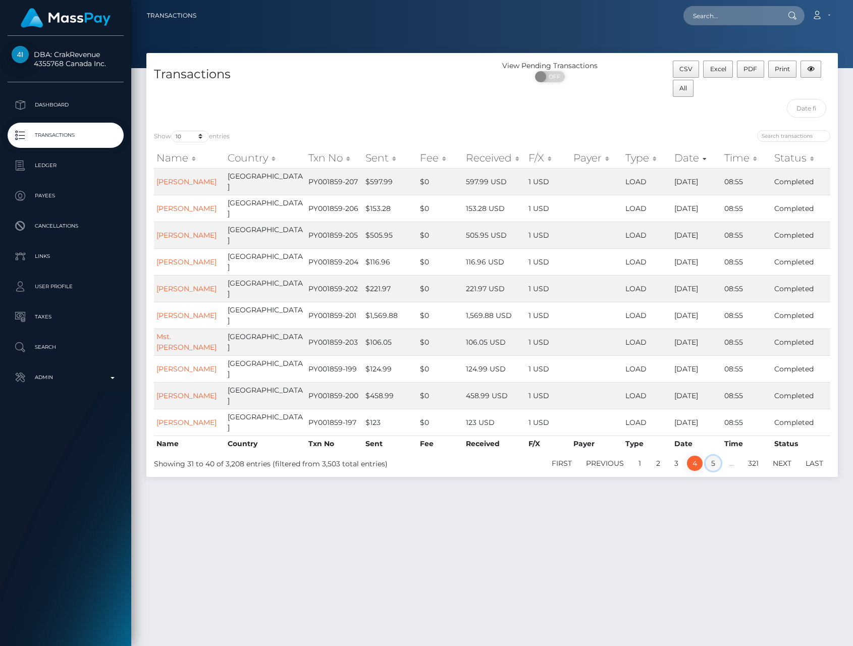
click at [716, 456] on link "5" at bounding box center [713, 463] width 15 height 15
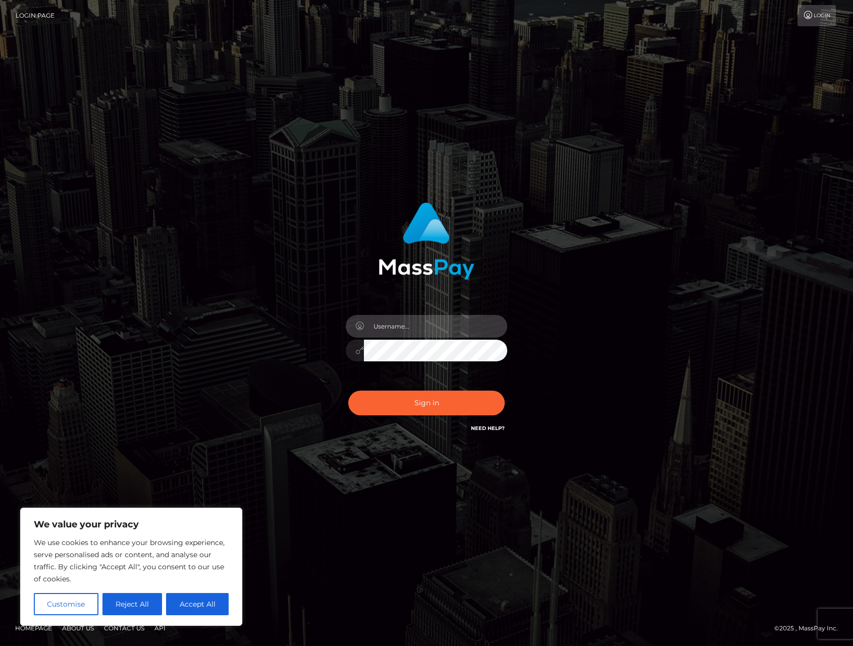
click at [409, 336] on input "text" at bounding box center [435, 326] width 143 height 23
type input "alexism"
click at [348, 391] on button "Sign in" at bounding box center [426, 403] width 157 height 25
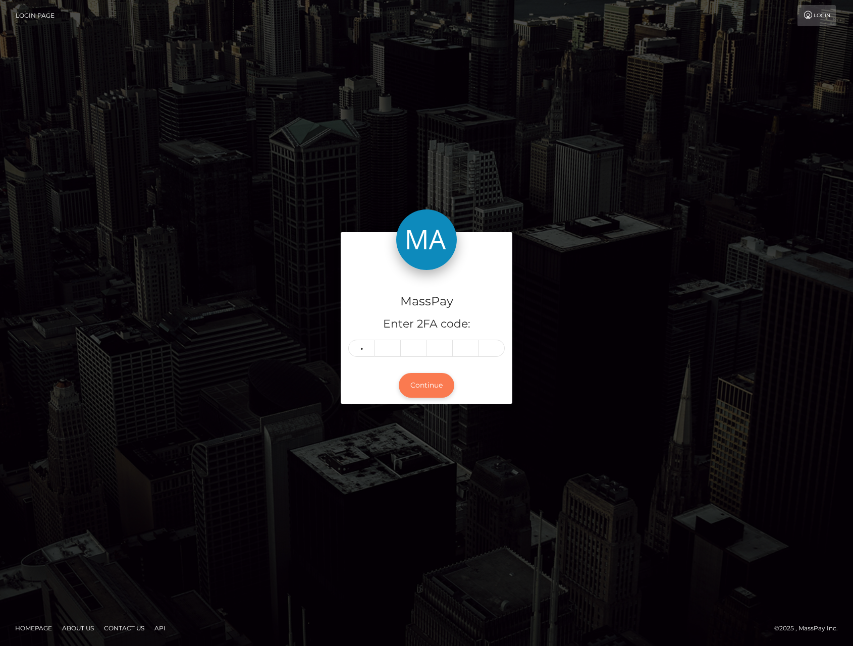
type input "4"
type input "3"
type input "2"
type input "1"
type input "4"
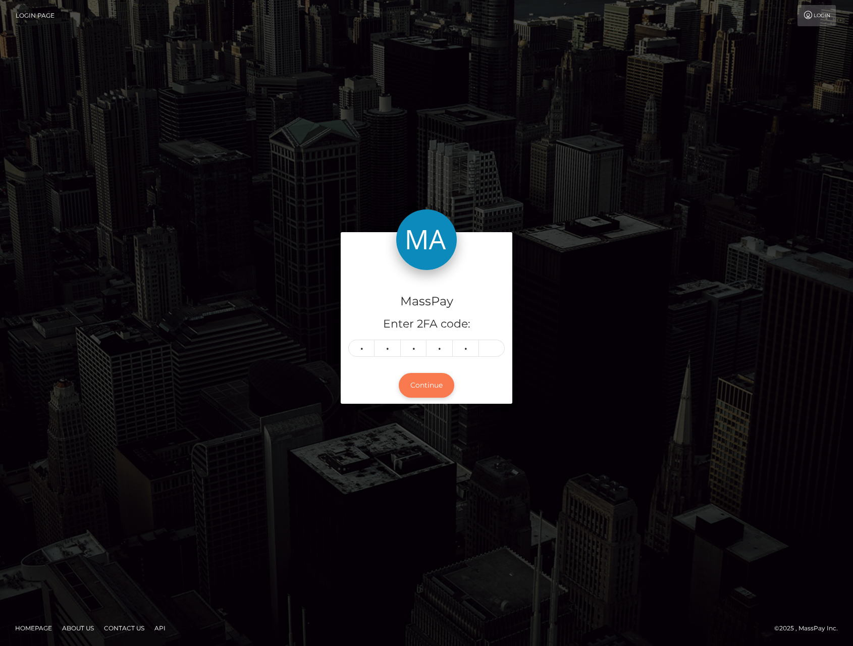
click at [429, 387] on button "Continue" at bounding box center [427, 385] width 56 height 25
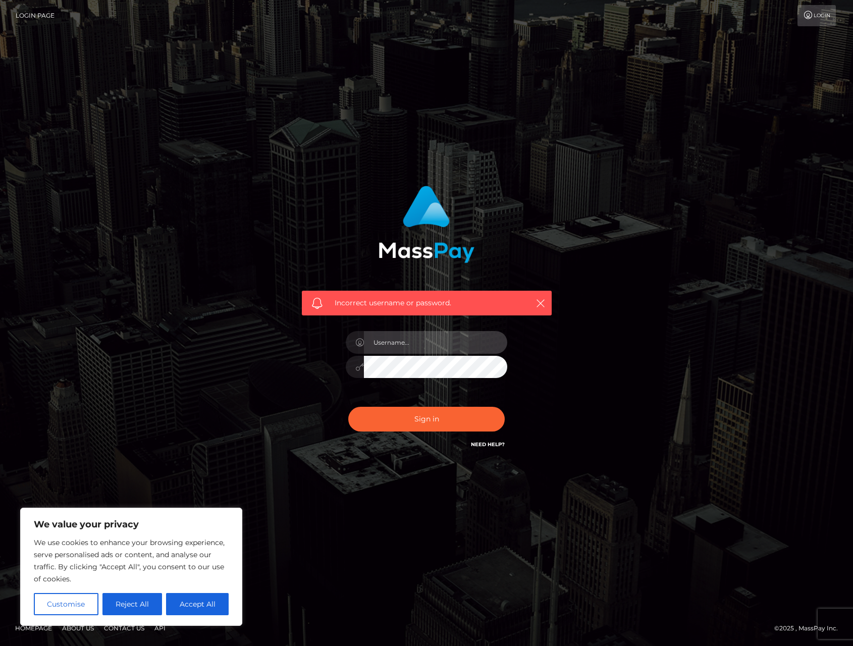
click at [413, 350] on input "text" at bounding box center [435, 342] width 143 height 23
type input "alexism"
click at [348, 407] on button "Sign in" at bounding box center [426, 419] width 157 height 25
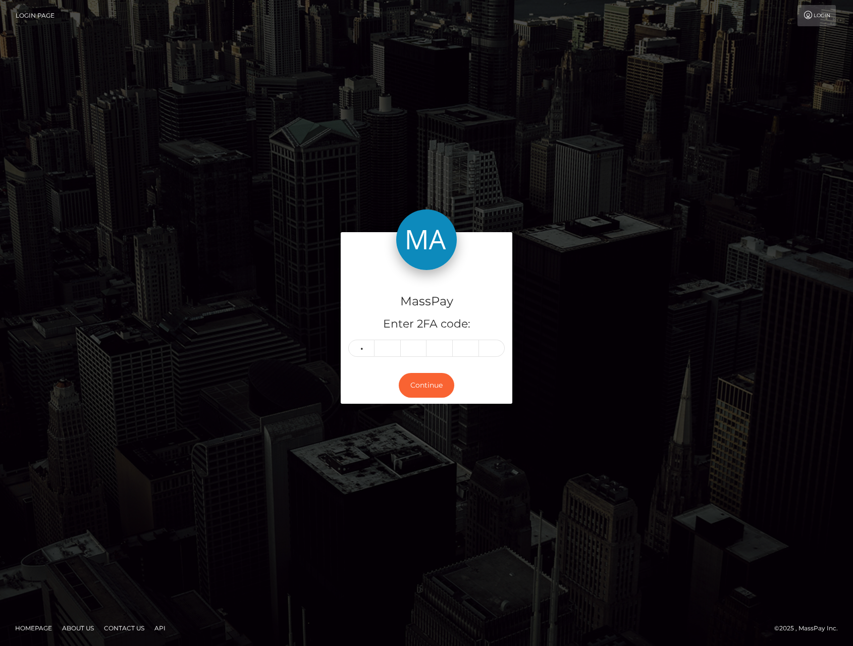
type input "6"
type input "3"
type input "1"
type input "2"
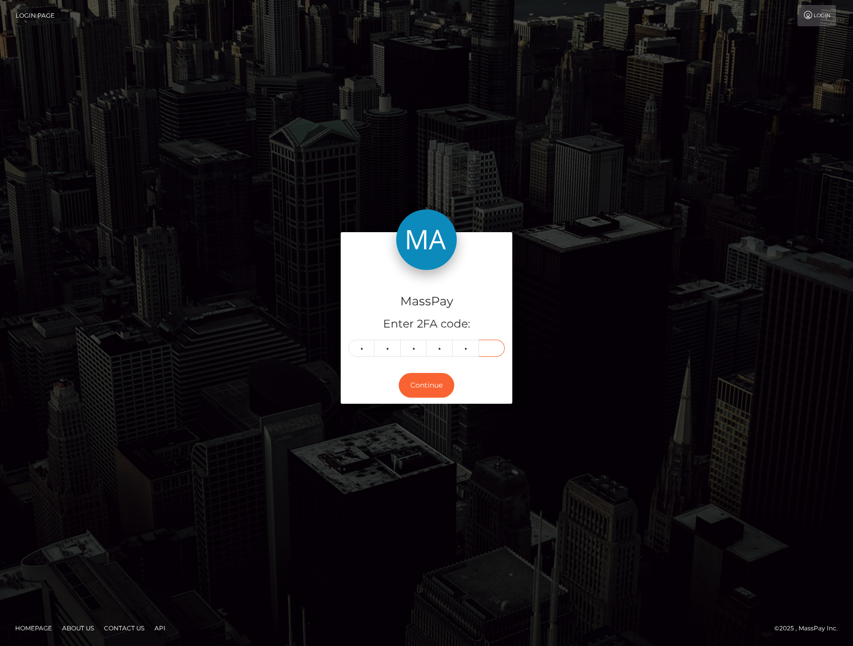
type input "6"
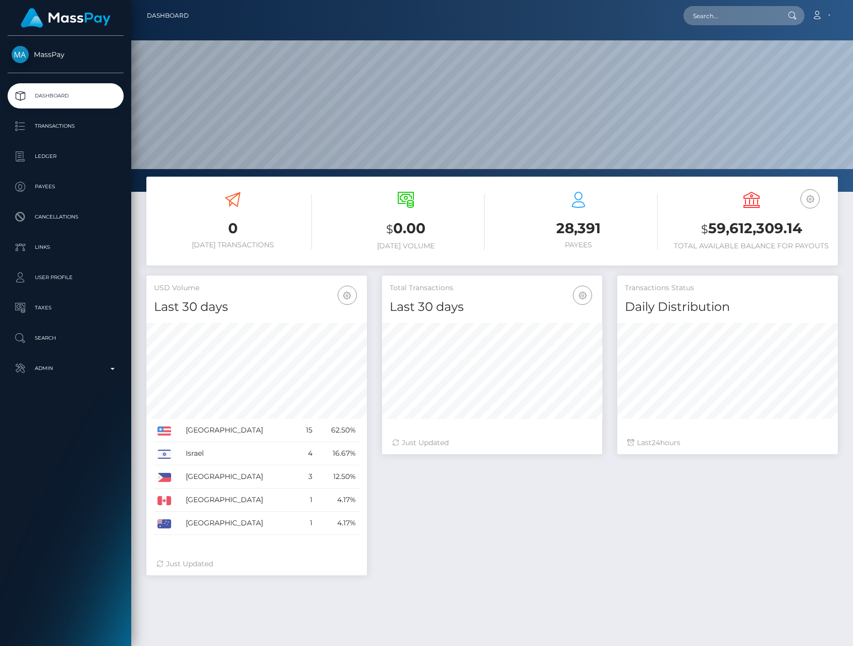
scroll to position [178, 221]
click at [85, 132] on p "Transactions" at bounding box center [66, 126] width 108 height 15
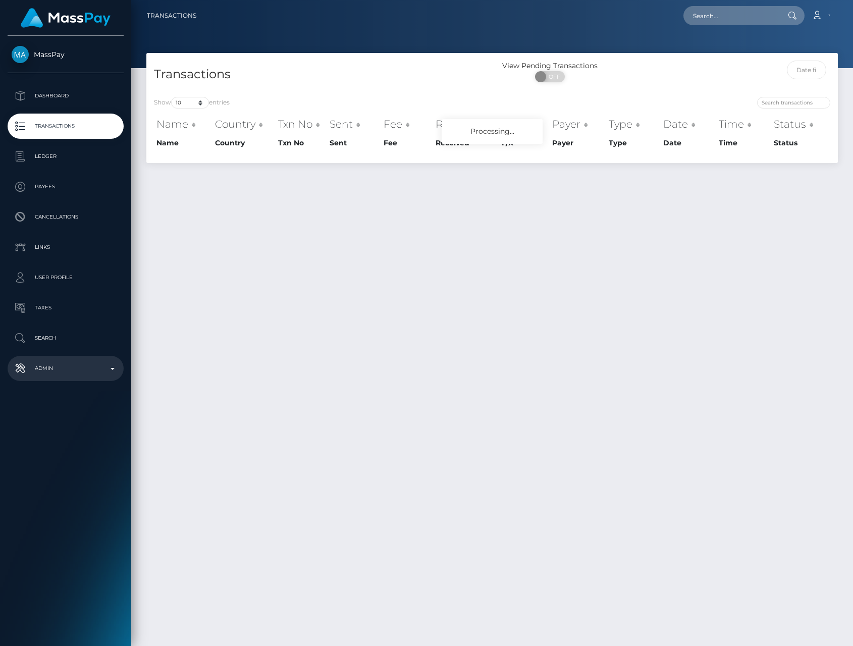
click at [57, 373] on p "Admin" at bounding box center [66, 368] width 108 height 15
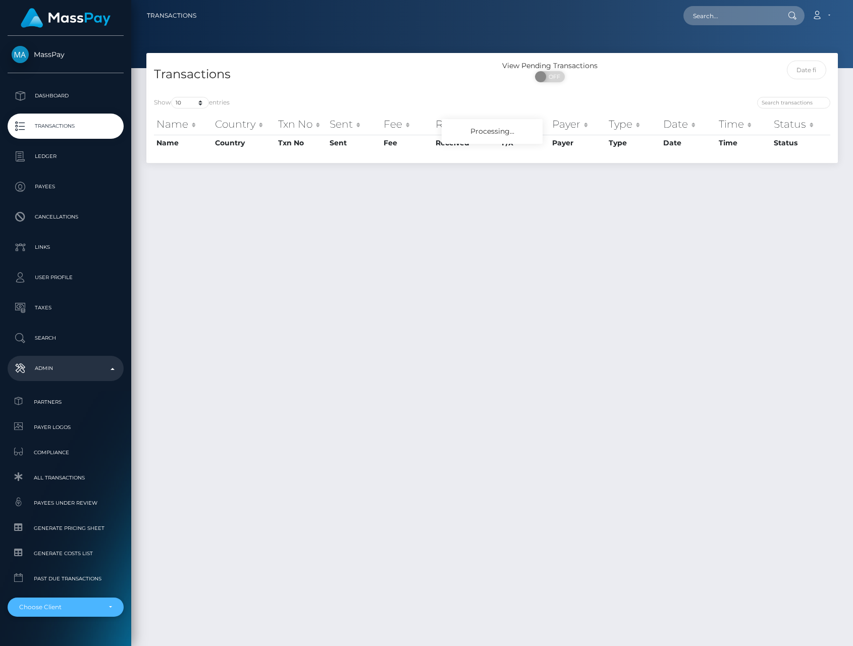
click at [80, 604] on div "Choose Client" at bounding box center [59, 607] width 81 height 8
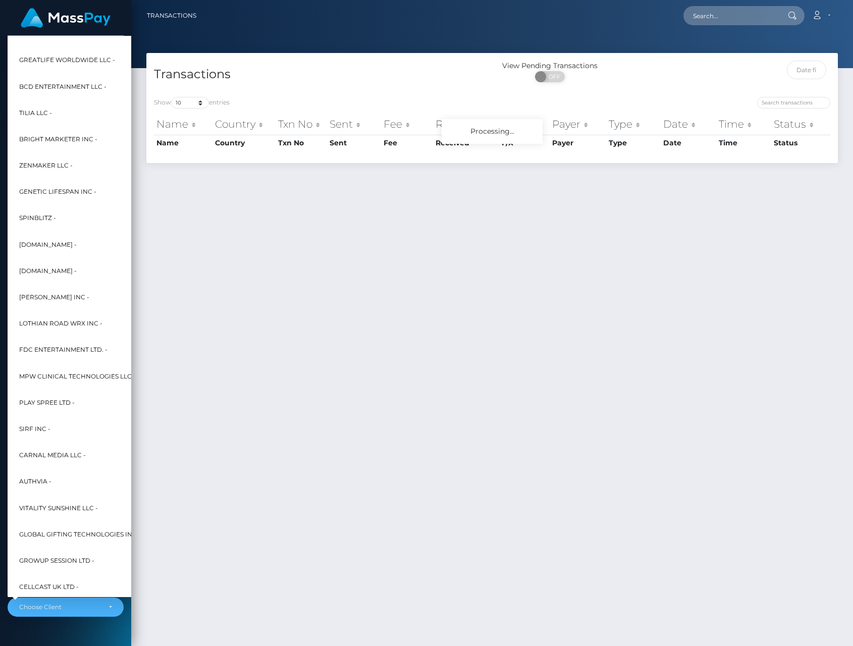
scroll to position [5996, 0]
click at [69, 318] on span "Lothian Road WRX Inc -" at bounding box center [60, 322] width 83 height 13
select select "261"
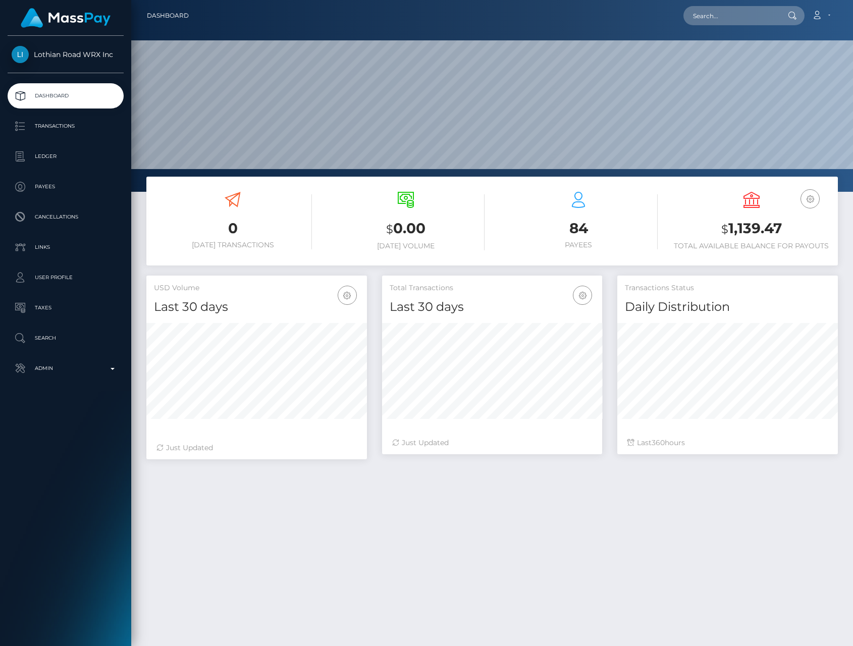
click at [73, 124] on p "Transactions" at bounding box center [66, 126] width 108 height 15
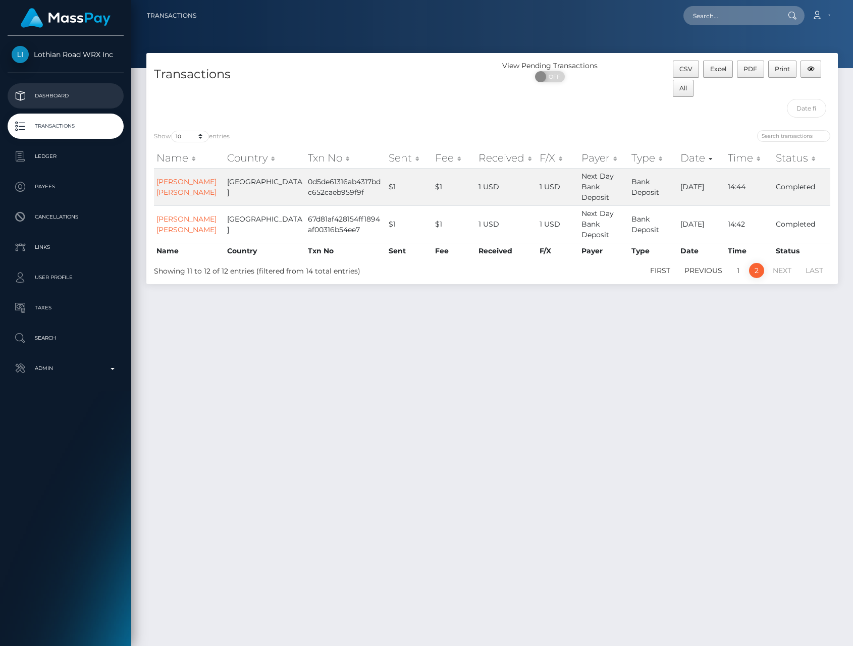
click at [58, 97] on p "Dashboard" at bounding box center [66, 95] width 108 height 15
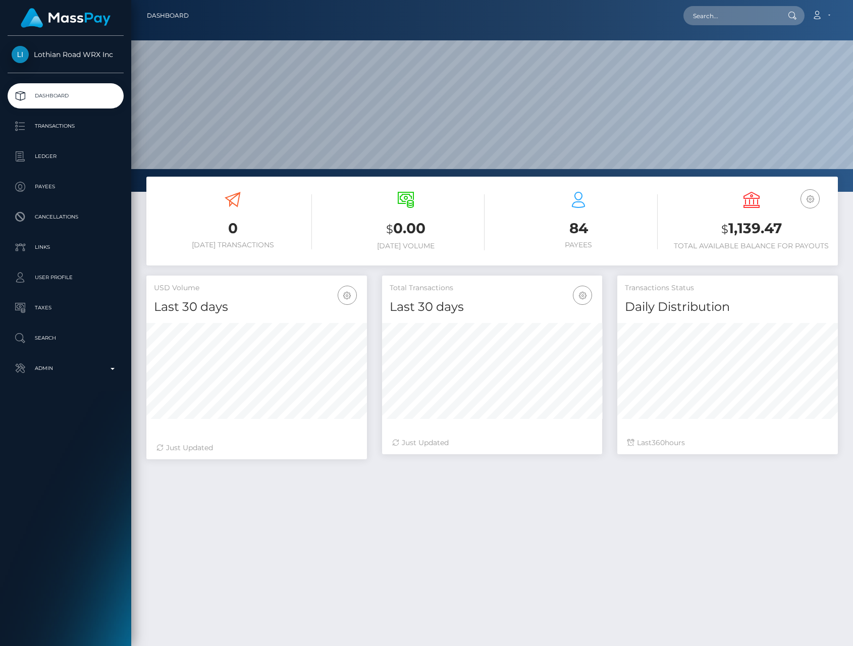
scroll to position [178, 221]
